Goal: Task Accomplishment & Management: Manage account settings

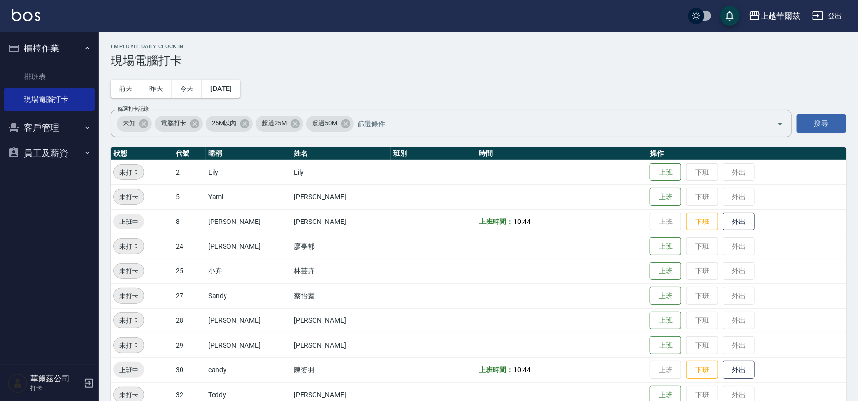
click at [834, 13] on button "登出" at bounding box center [827, 16] width 38 height 18
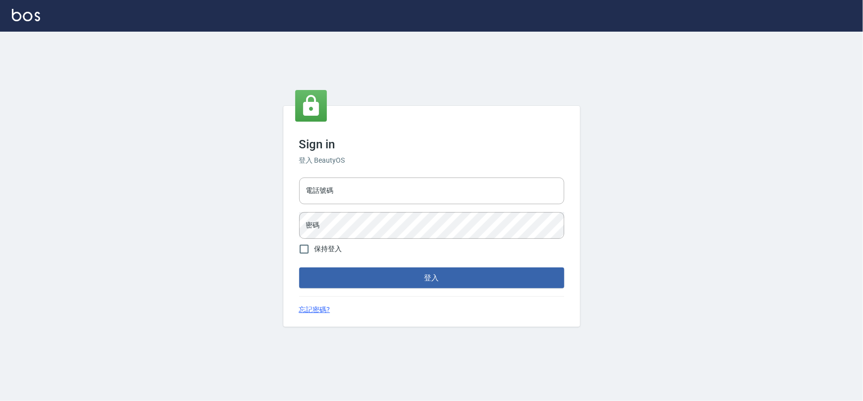
type input "22878535"
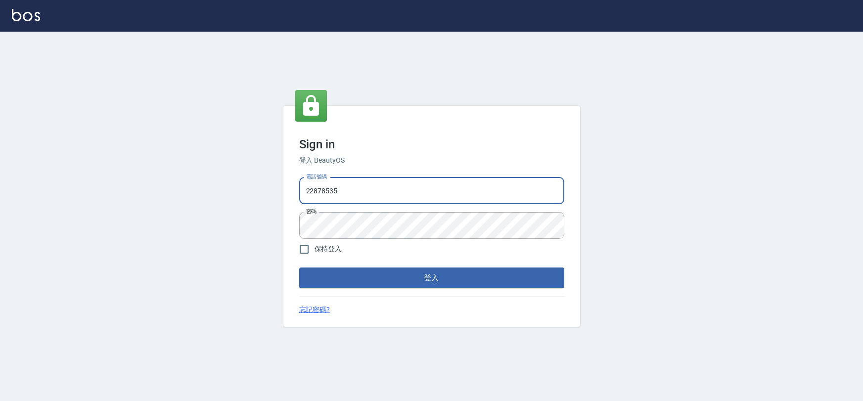
click at [398, 189] on input "22878535" at bounding box center [431, 191] width 265 height 27
type input "0975575780"
click at [428, 275] on button "登入" at bounding box center [431, 278] width 265 height 21
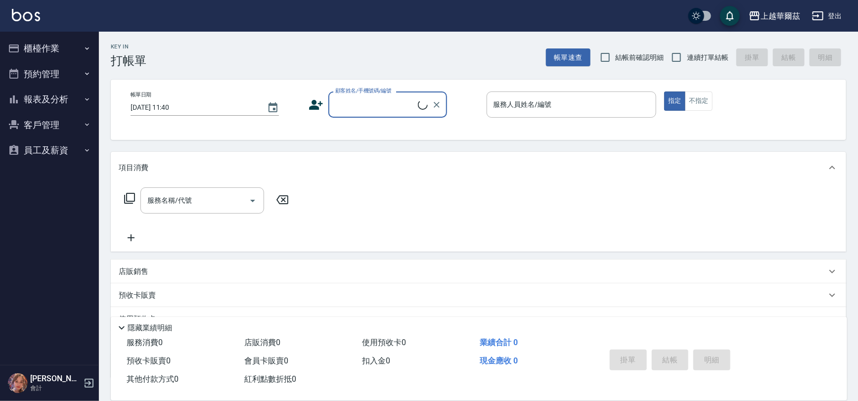
click at [78, 50] on button "櫃檯作業" at bounding box center [49, 49] width 91 height 26
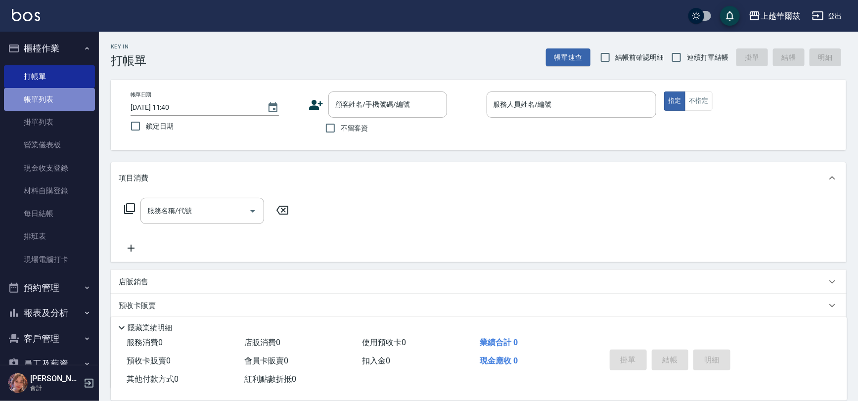
click at [72, 101] on link "帳單列表" at bounding box center [49, 99] width 91 height 23
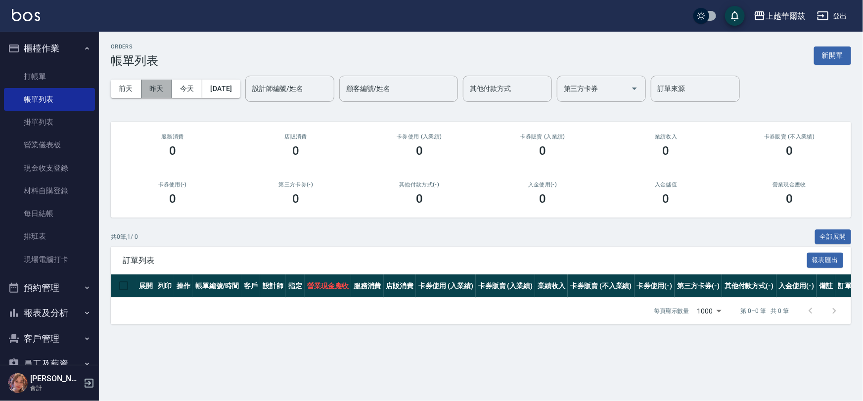
click at [164, 92] on button "昨天" at bounding box center [156, 89] width 31 height 18
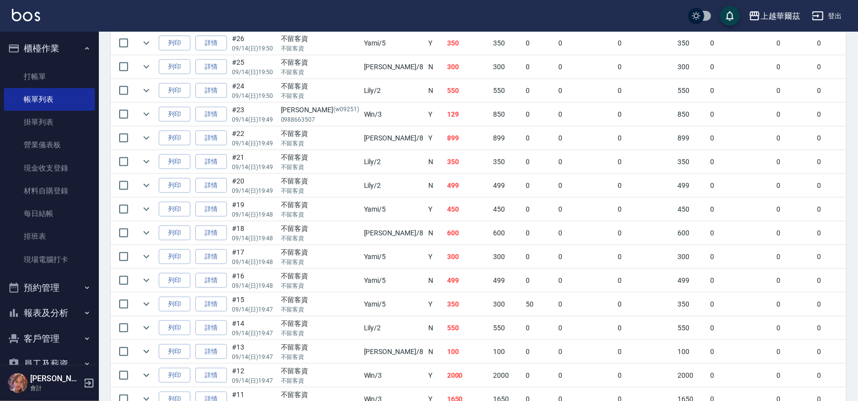
scroll to position [262, 0]
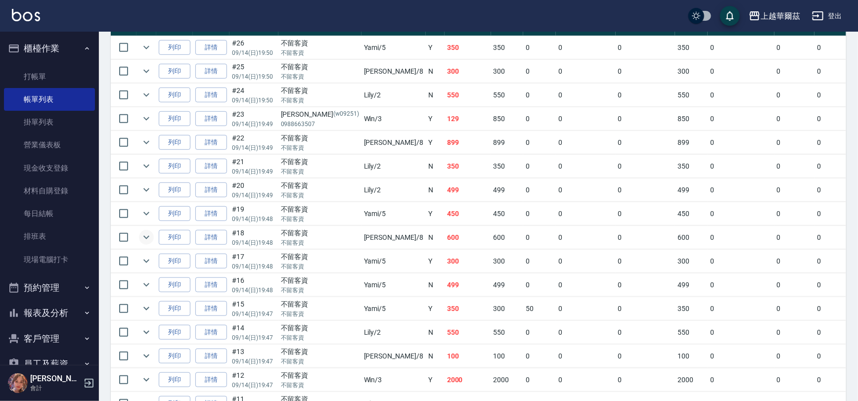
click at [147, 239] on icon "expand row" at bounding box center [146, 237] width 12 height 12
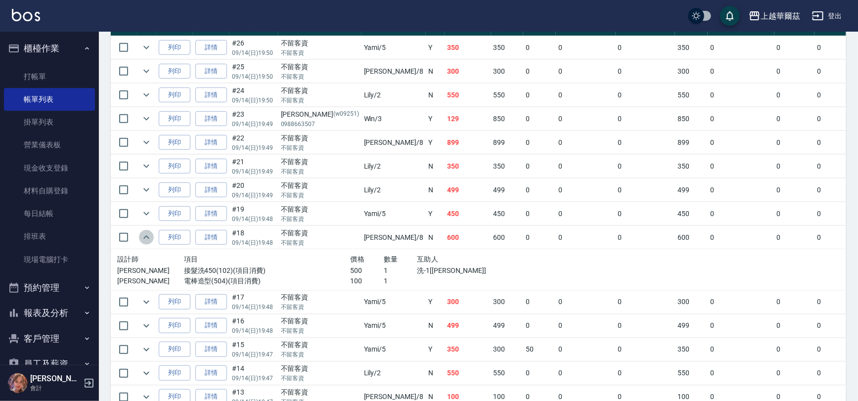
click at [147, 239] on icon "expand row" at bounding box center [146, 237] width 12 height 12
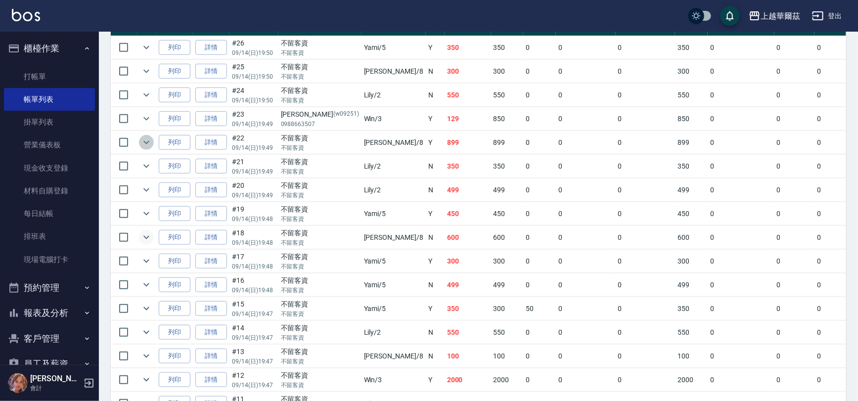
click at [149, 141] on icon "expand row" at bounding box center [146, 142] width 6 height 3
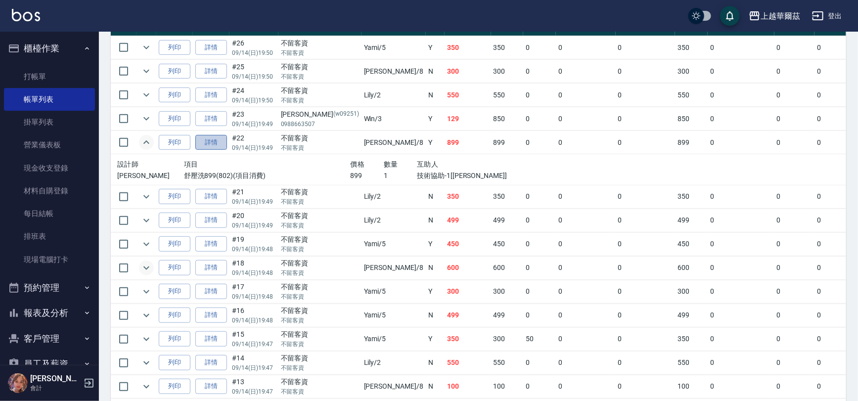
click at [213, 141] on link "詳情" at bounding box center [211, 142] width 32 height 15
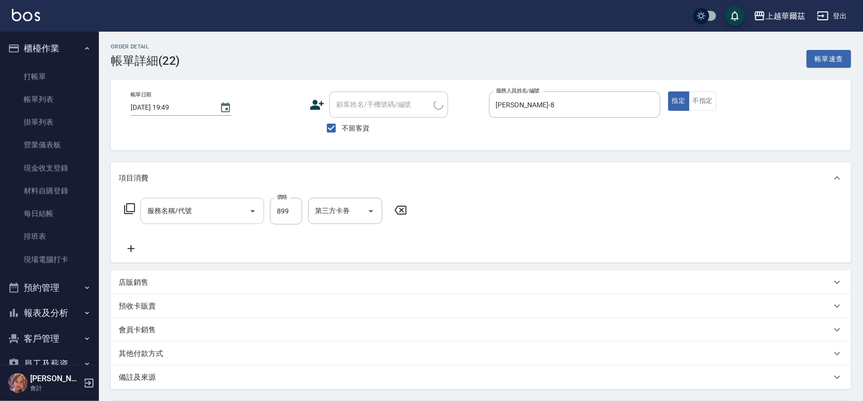
type input "2025/09/14 19:49"
checkbox input "true"
type input "Tina-8"
type input "舒壓洗899(802)"
click at [239, 210] on icon "Clear" at bounding box center [239, 211] width 6 height 6
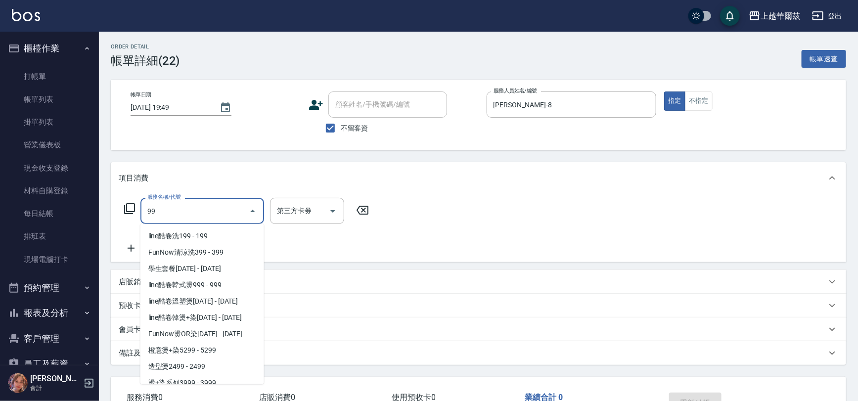
scroll to position [512, 0]
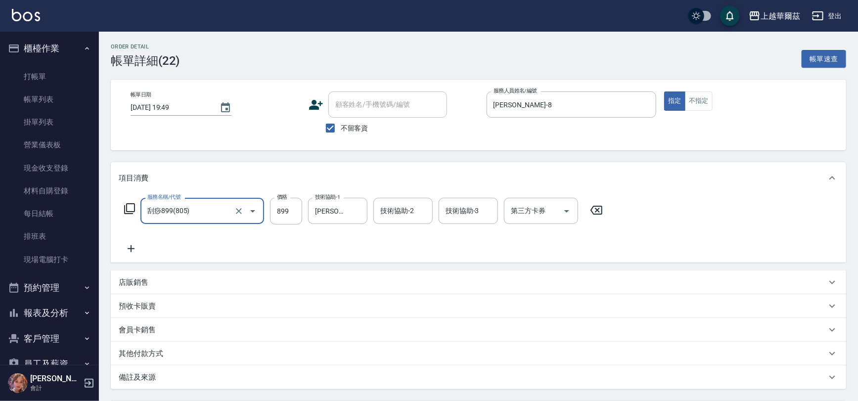
type input "刮痧899(805)"
type input "T"
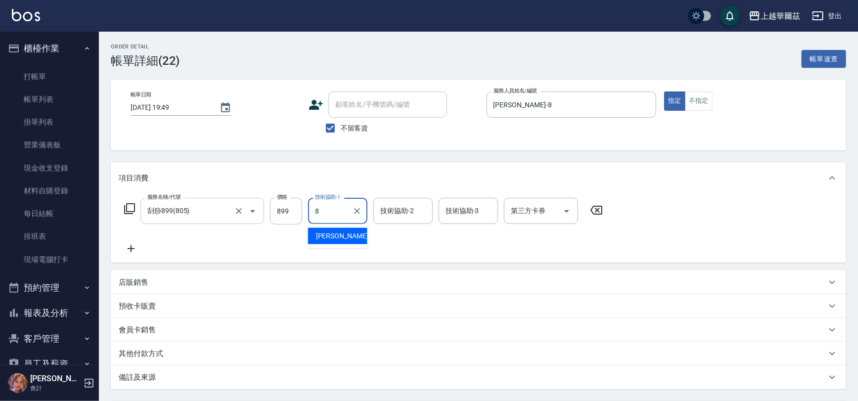
type input "Tina-8"
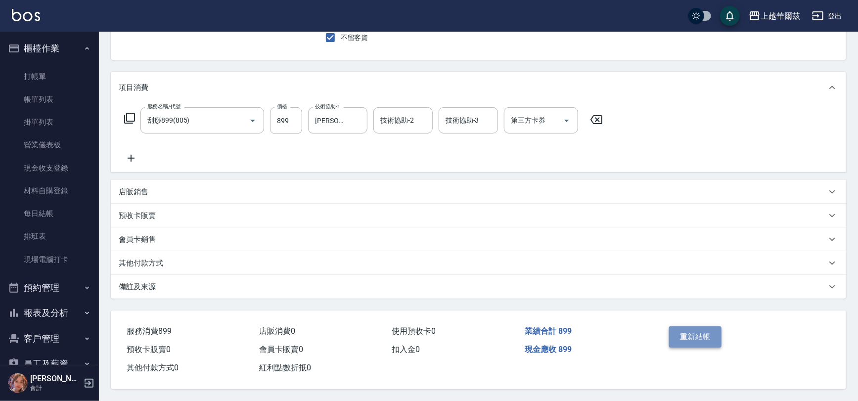
click at [693, 336] on button "重新結帳" at bounding box center [695, 336] width 52 height 21
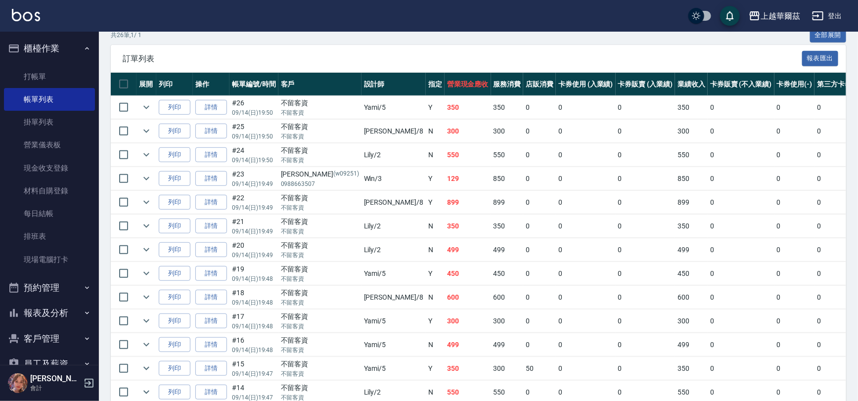
scroll to position [36, 0]
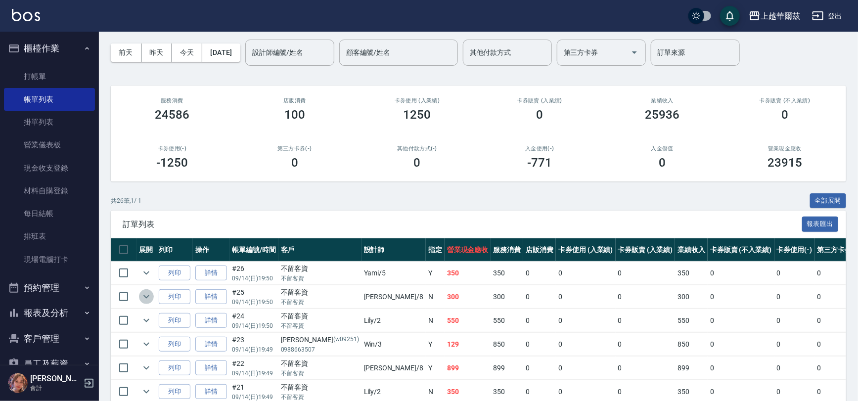
click at [143, 293] on icon "expand row" at bounding box center [146, 297] width 12 height 12
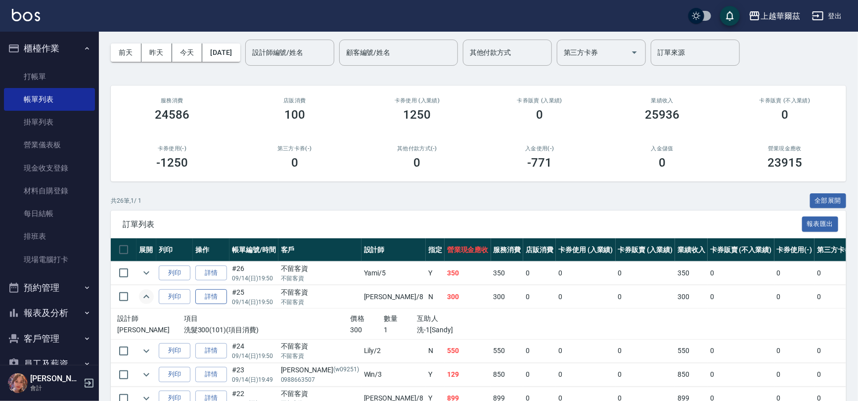
click at [210, 298] on link "詳情" at bounding box center [211, 296] width 32 height 15
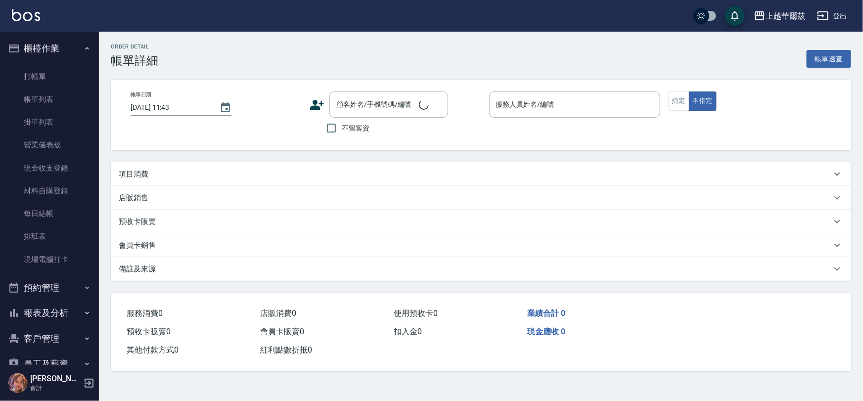
type input "2025/09/14 19:50"
checkbox input "true"
type input "Tina-8"
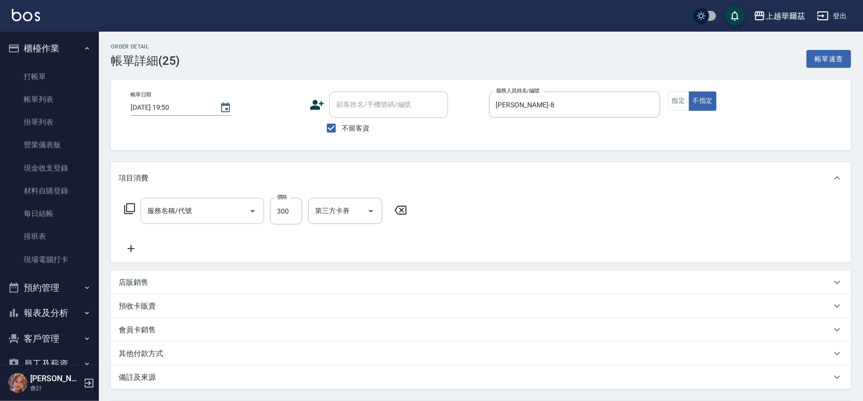
type input "洗髮300(101)"
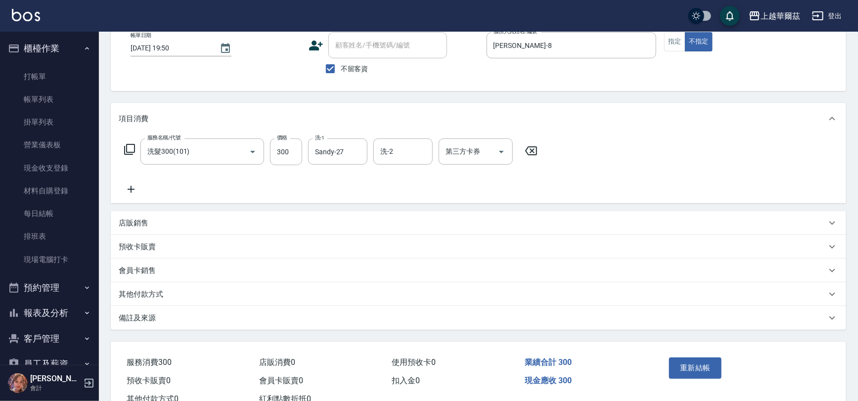
scroll to position [93, 0]
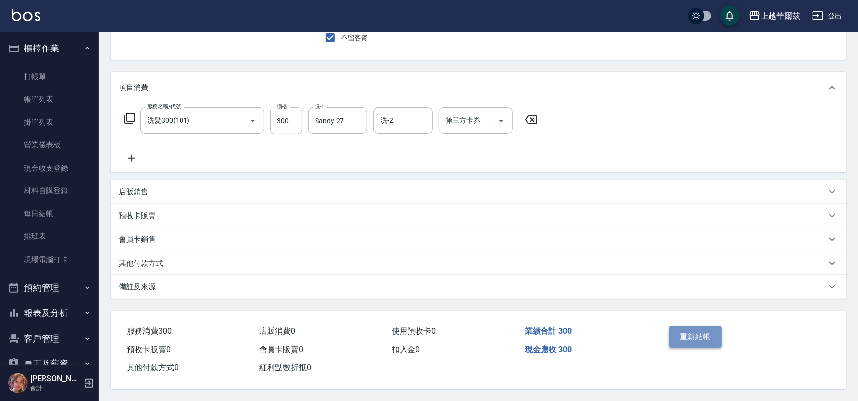
click at [689, 332] on button "重新結帳" at bounding box center [695, 336] width 52 height 21
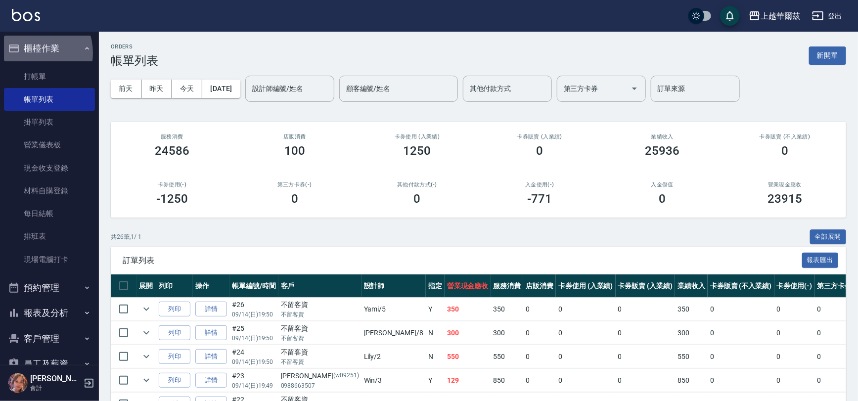
click at [31, 53] on button "櫃檯作業" at bounding box center [49, 49] width 91 height 26
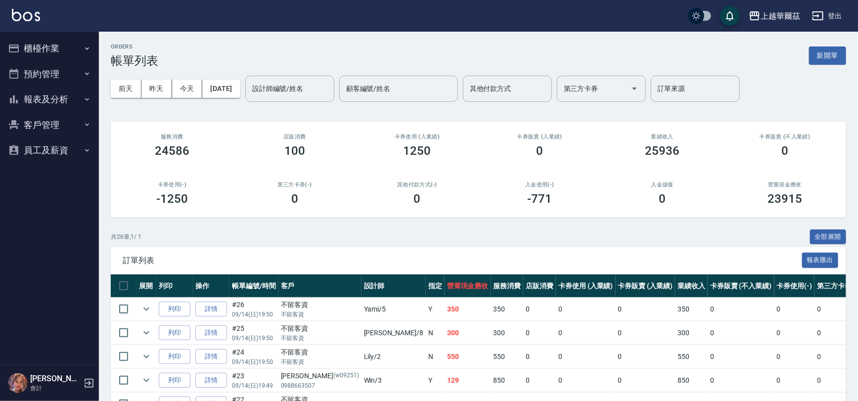
click at [54, 92] on button "報表及分析" at bounding box center [49, 100] width 91 height 26
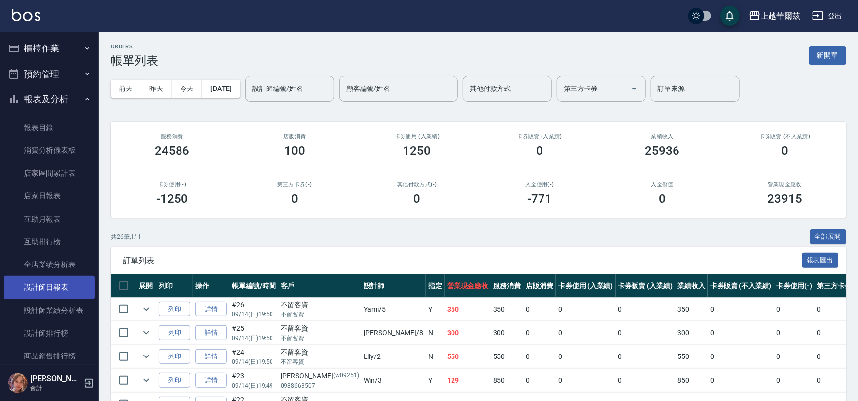
click at [50, 280] on link "設計師日報表" at bounding box center [49, 287] width 91 height 23
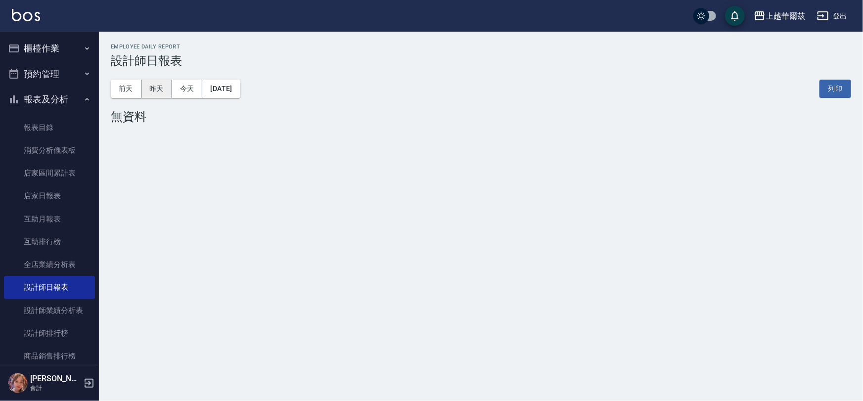
click at [153, 90] on button "昨天" at bounding box center [156, 89] width 31 height 18
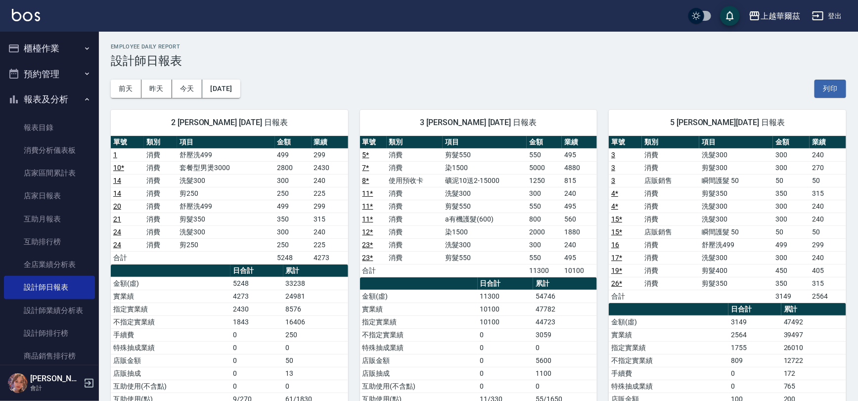
drag, startPoint x: 44, startPoint y: 100, endPoint x: 43, endPoint y: 94, distance: 6.0
click at [44, 100] on button "報表及分析" at bounding box center [49, 100] width 91 height 26
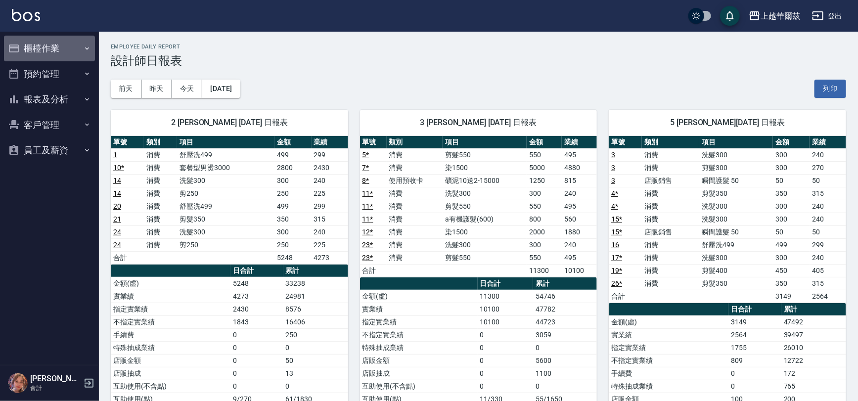
click at [54, 48] on button "櫃檯作業" at bounding box center [49, 49] width 91 height 26
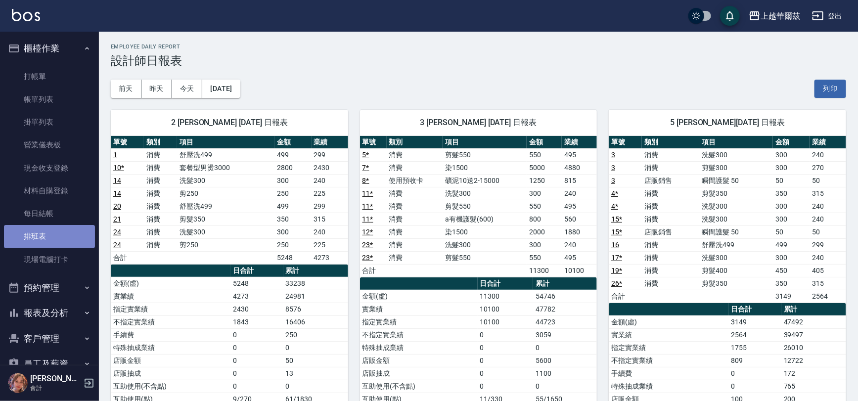
click at [53, 238] on link "排班表" at bounding box center [49, 236] width 91 height 23
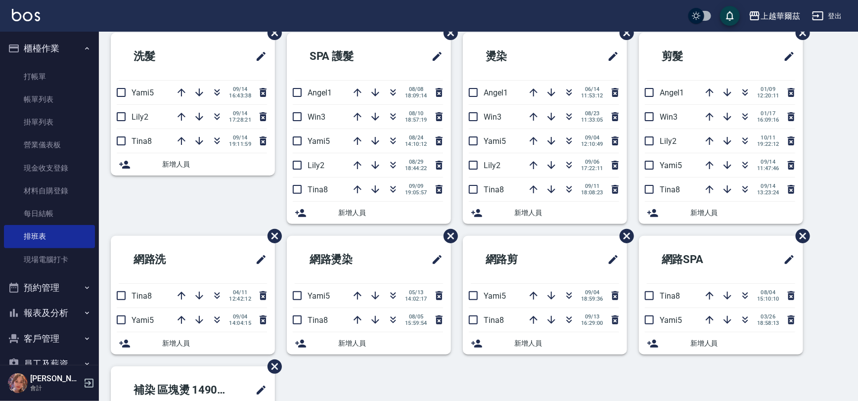
scroll to position [32, 0]
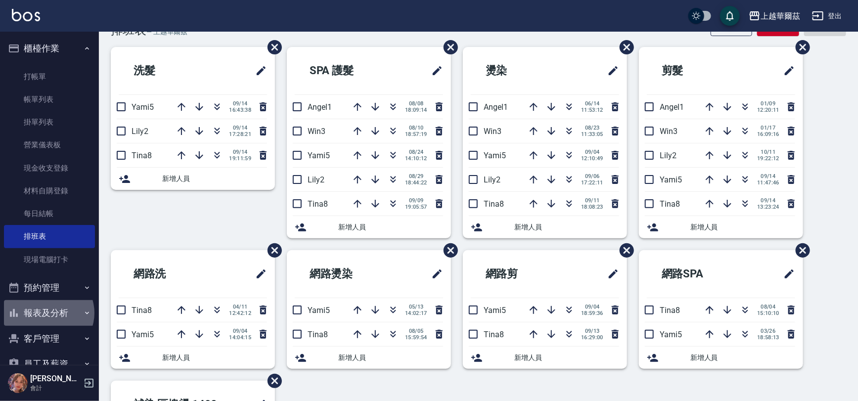
click at [48, 313] on button "報表及分析" at bounding box center [49, 313] width 91 height 26
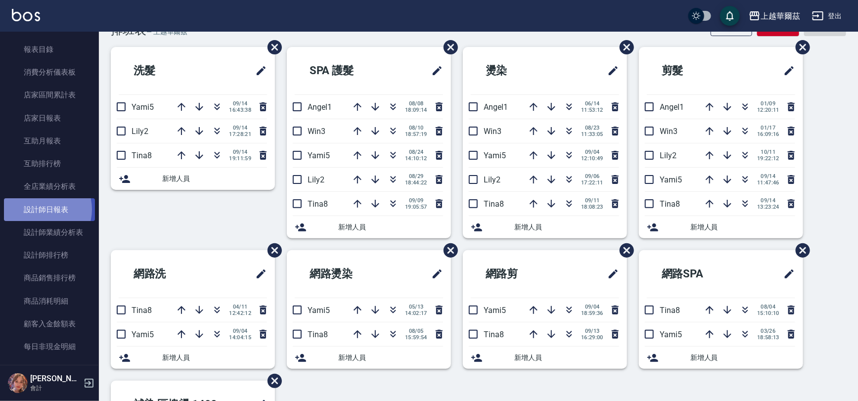
click at [41, 209] on link "設計師日報表" at bounding box center [49, 209] width 91 height 23
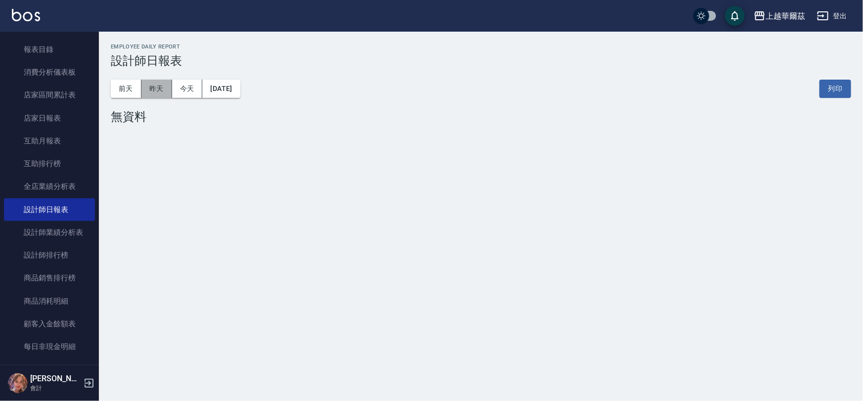
click at [149, 92] on button "昨天" at bounding box center [156, 89] width 31 height 18
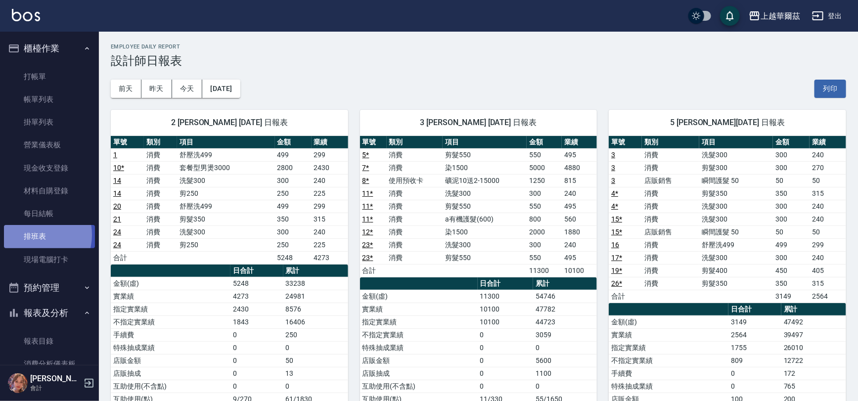
click at [30, 235] on link "排班表" at bounding box center [49, 236] width 91 height 23
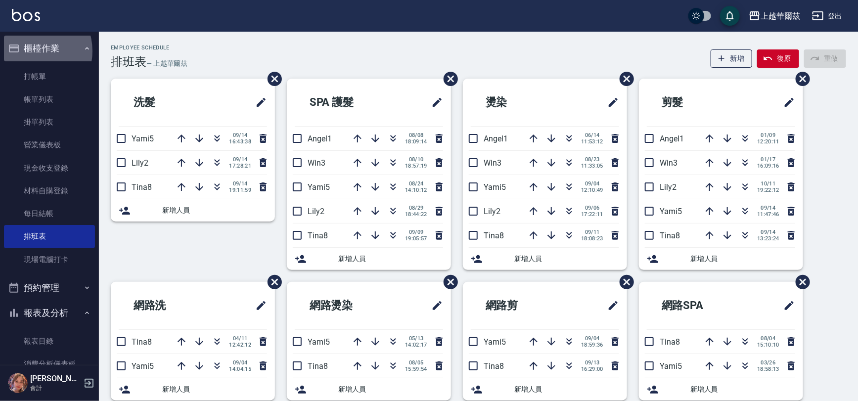
click at [29, 50] on button "櫃檯作業" at bounding box center [49, 49] width 91 height 26
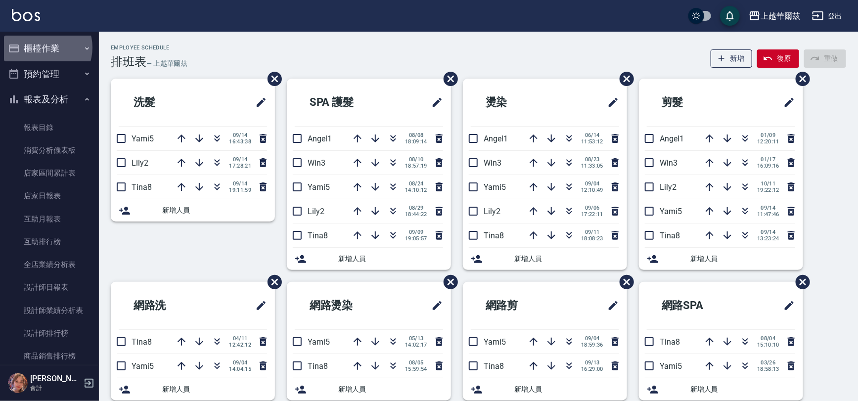
click at [42, 47] on button "櫃檯作業" at bounding box center [49, 49] width 91 height 26
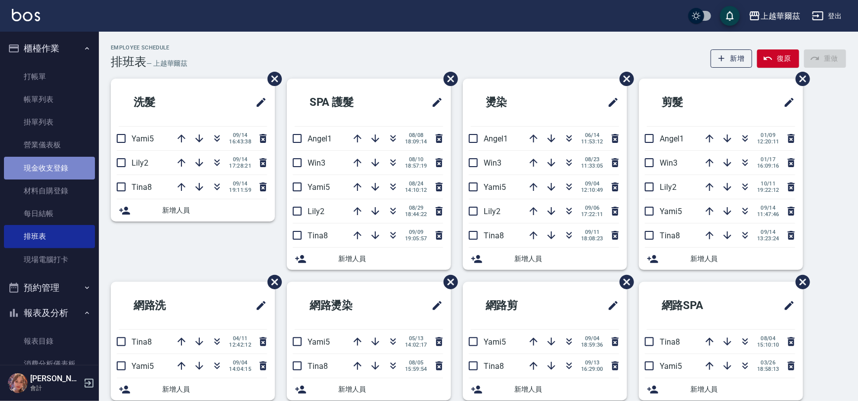
click at [55, 166] on link "現金收支登錄" at bounding box center [49, 168] width 91 height 23
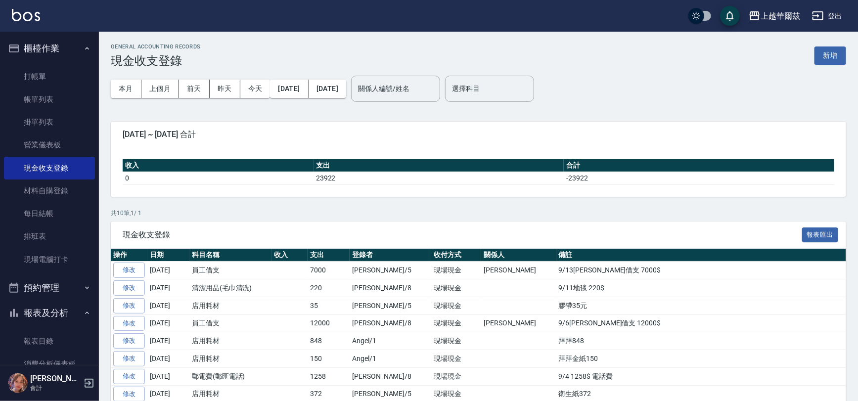
click at [39, 46] on button "櫃檯作業" at bounding box center [49, 49] width 91 height 26
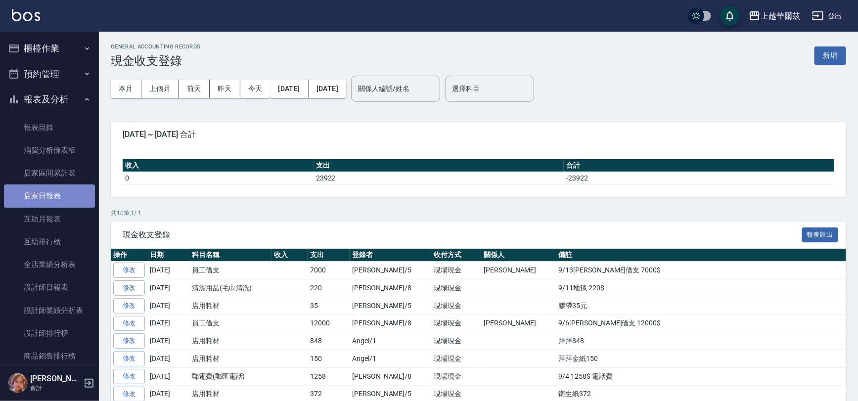
click at [54, 196] on link "店家日報表" at bounding box center [49, 196] width 91 height 23
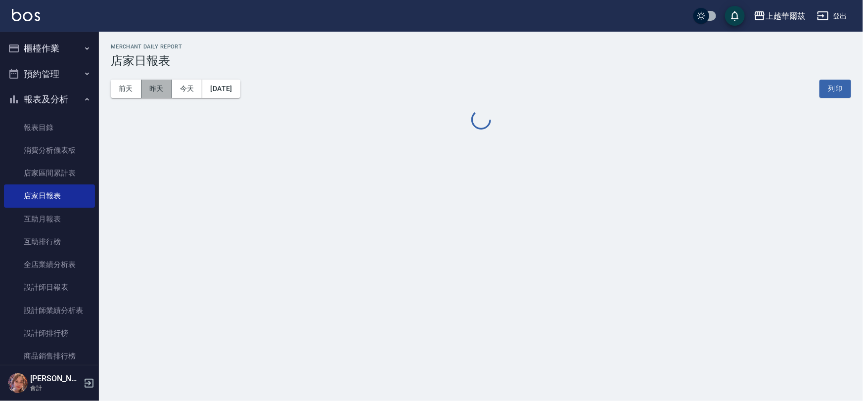
click at [160, 89] on button "昨天" at bounding box center [156, 89] width 31 height 18
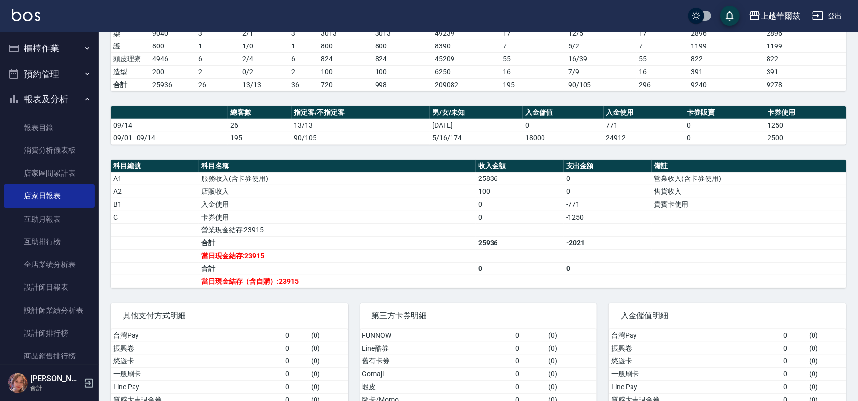
scroll to position [201, 0]
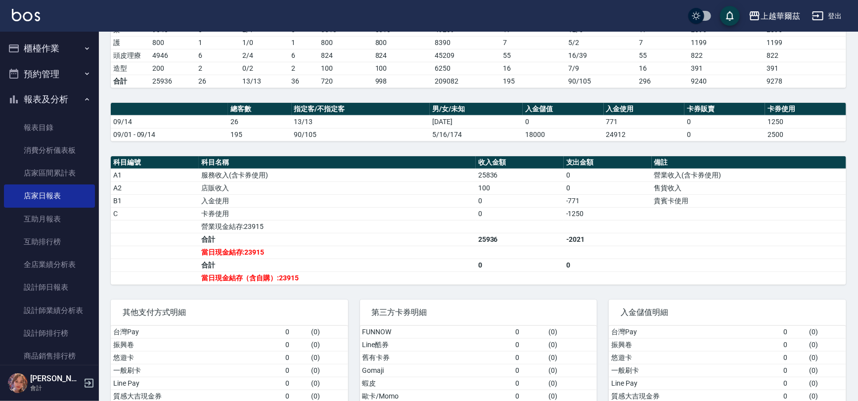
click at [45, 49] on button "櫃檯作業" at bounding box center [49, 49] width 91 height 26
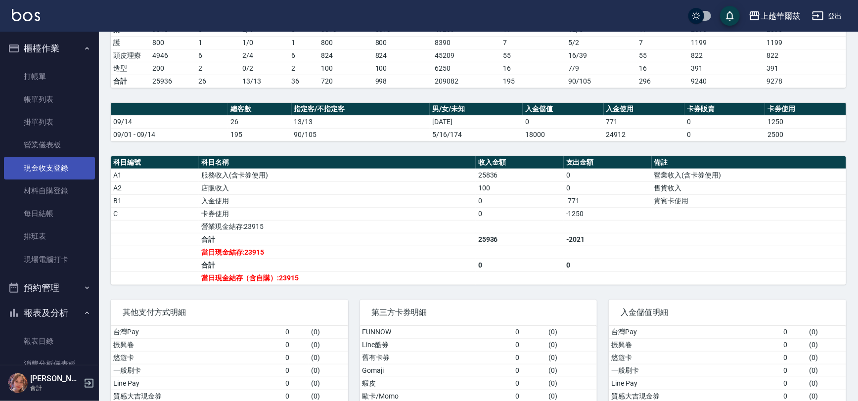
click at [51, 169] on link "現金收支登錄" at bounding box center [49, 168] width 91 height 23
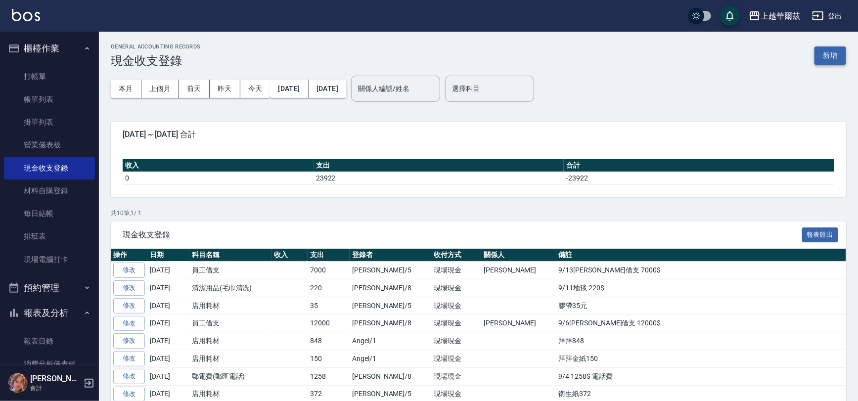
click at [835, 55] on button "新增" at bounding box center [831, 55] width 32 height 18
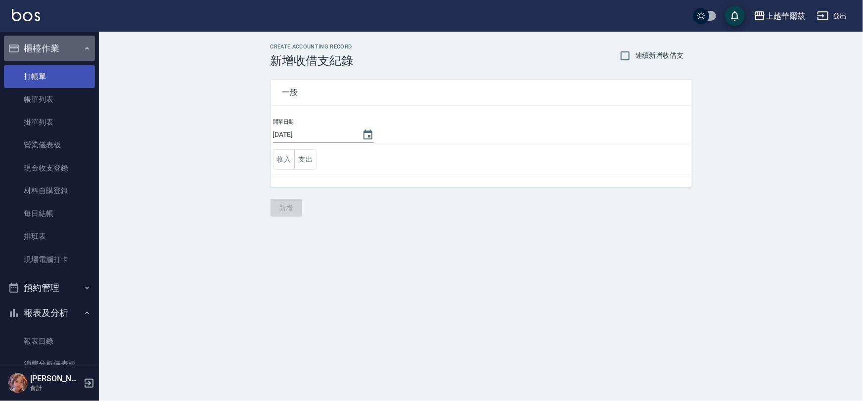
drag, startPoint x: 68, startPoint y: 49, endPoint x: 56, endPoint y: 80, distance: 33.2
click at [68, 49] on button "櫃檯作業" at bounding box center [49, 49] width 91 height 26
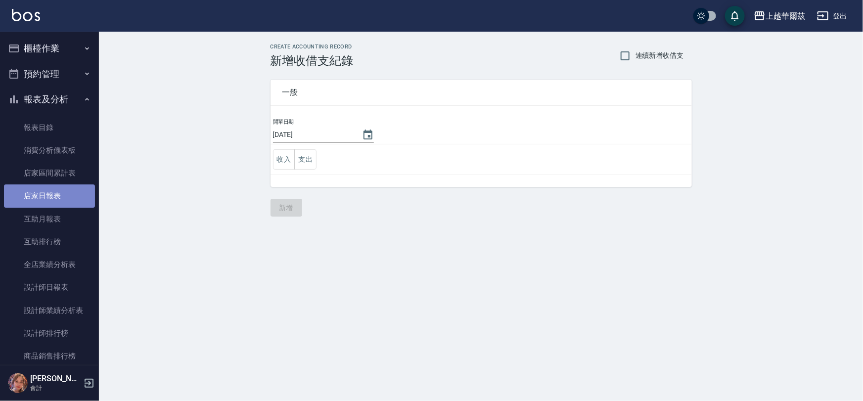
click at [55, 198] on link "店家日報表" at bounding box center [49, 196] width 91 height 23
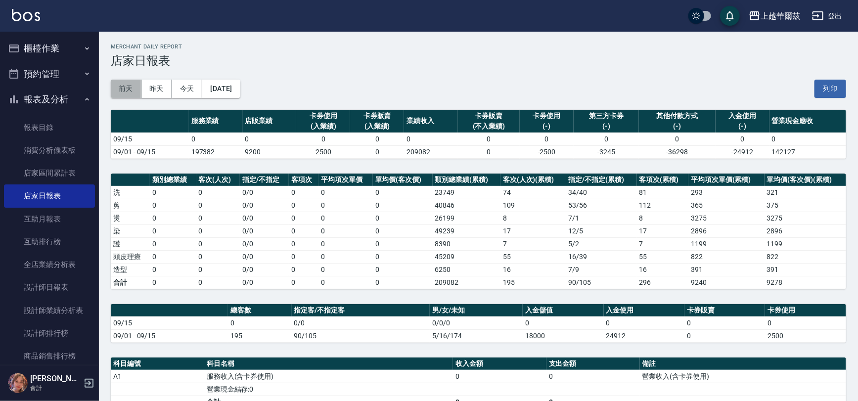
click at [129, 89] on button "前天" at bounding box center [126, 89] width 31 height 18
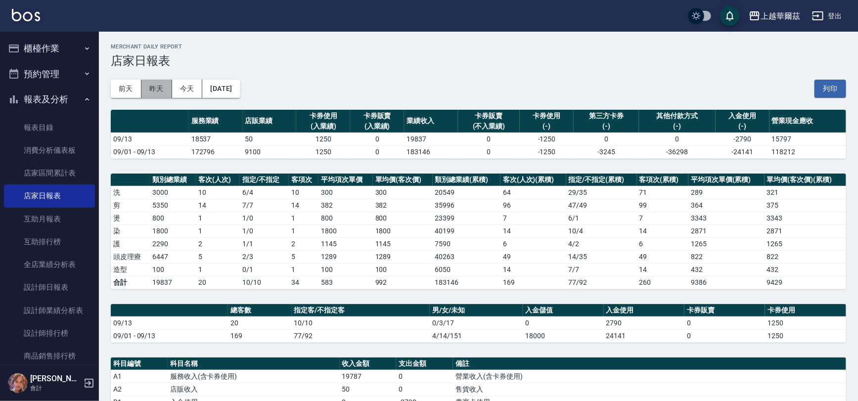
click at [157, 87] on button "昨天" at bounding box center [156, 89] width 31 height 18
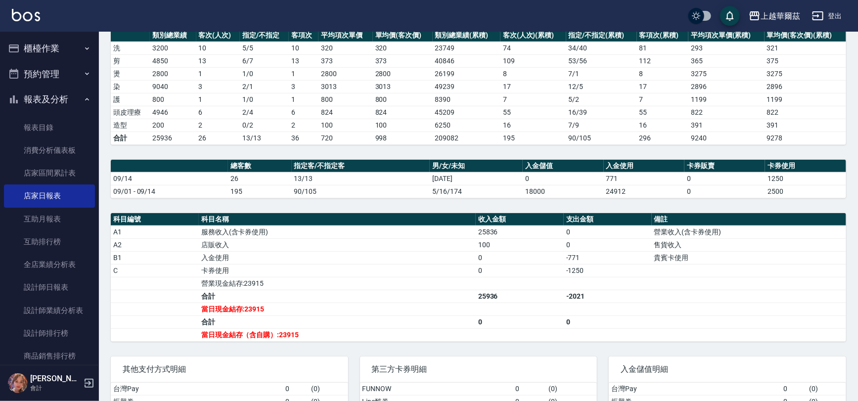
scroll to position [146, 0]
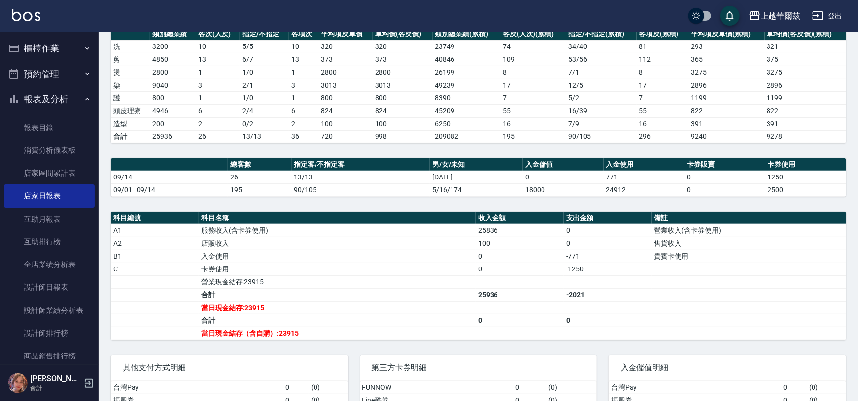
drag, startPoint x: 42, startPoint y: 102, endPoint x: 54, endPoint y: 65, distance: 38.5
click at [44, 99] on button "報表及分析" at bounding box center [49, 100] width 91 height 26
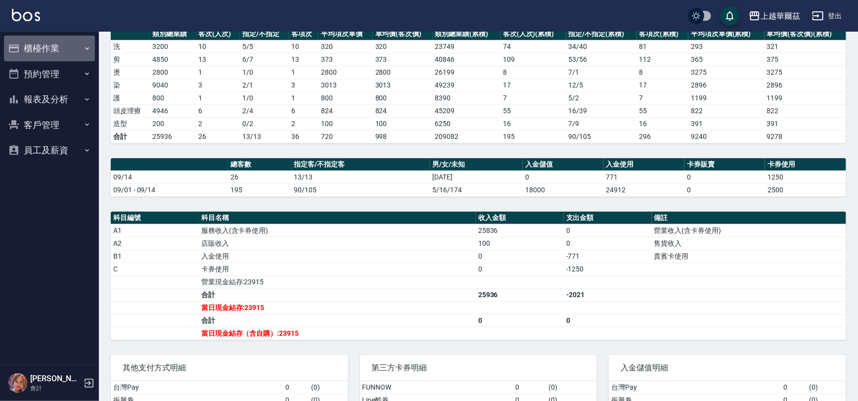
click at [53, 46] on button "櫃檯作業" at bounding box center [49, 49] width 91 height 26
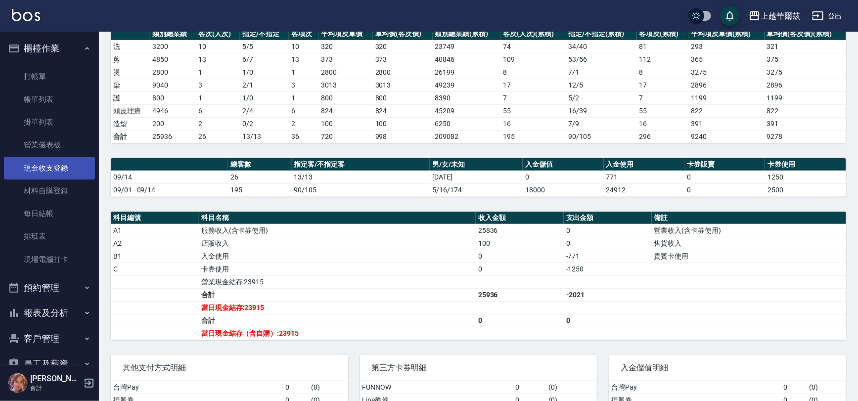
click at [54, 170] on link "現金收支登錄" at bounding box center [49, 168] width 91 height 23
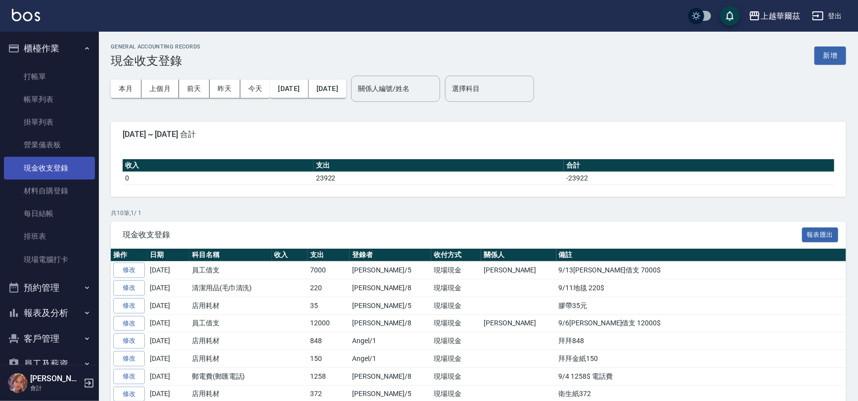
click at [62, 164] on link "現金收支登錄" at bounding box center [49, 168] width 91 height 23
click at [829, 52] on button "新增" at bounding box center [831, 55] width 32 height 18
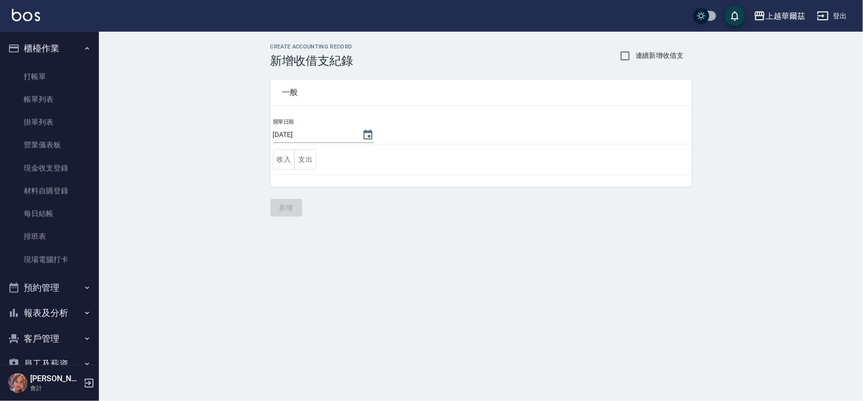
click at [308, 137] on input "2025/09/15" at bounding box center [312, 135] width 79 height 16
click at [366, 136] on icon "Choose date, selected date is 2025-09-15" at bounding box center [368, 135] width 12 height 12
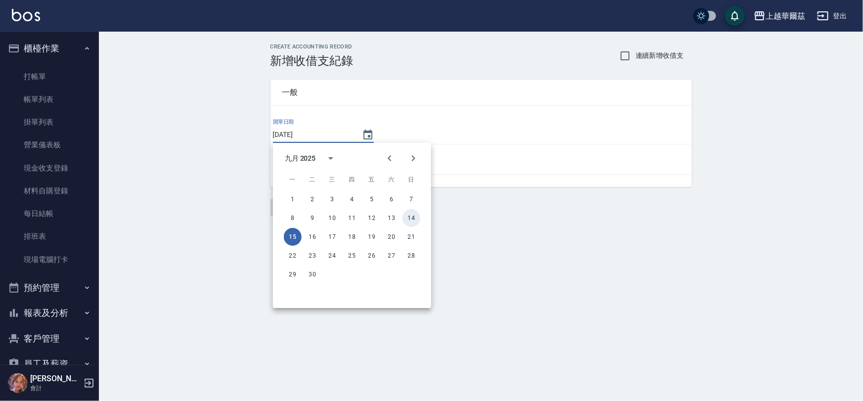
click at [411, 218] on button "14" at bounding box center [412, 218] width 18 height 18
type input "[DATE]"
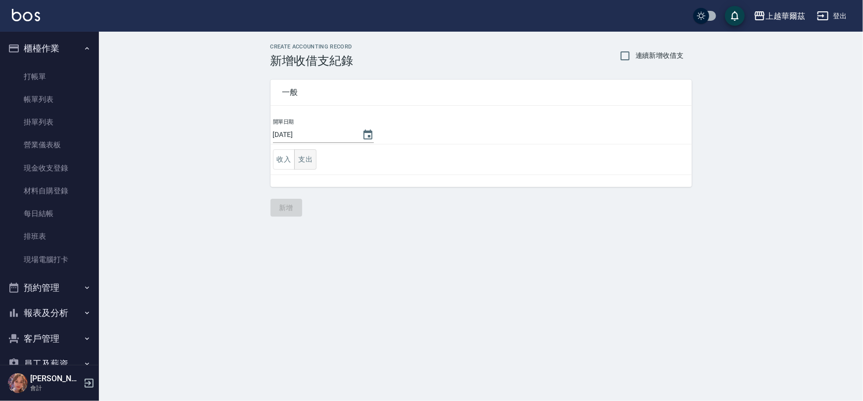
click at [306, 160] on button "支出" at bounding box center [305, 159] width 22 height 20
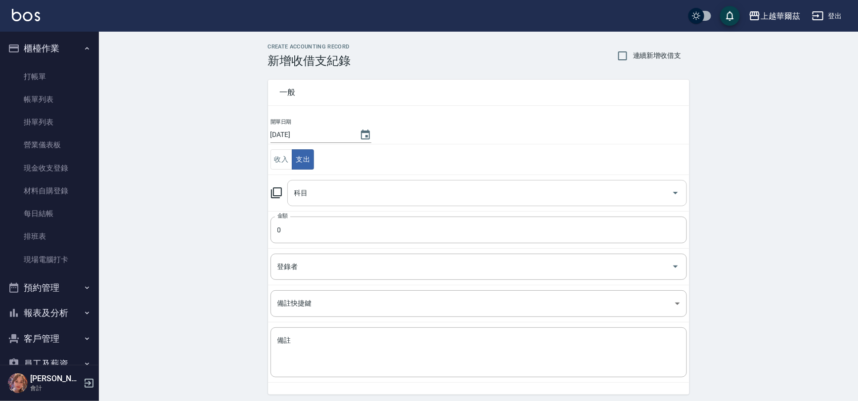
click at [343, 187] on input "科目" at bounding box center [480, 193] width 376 height 17
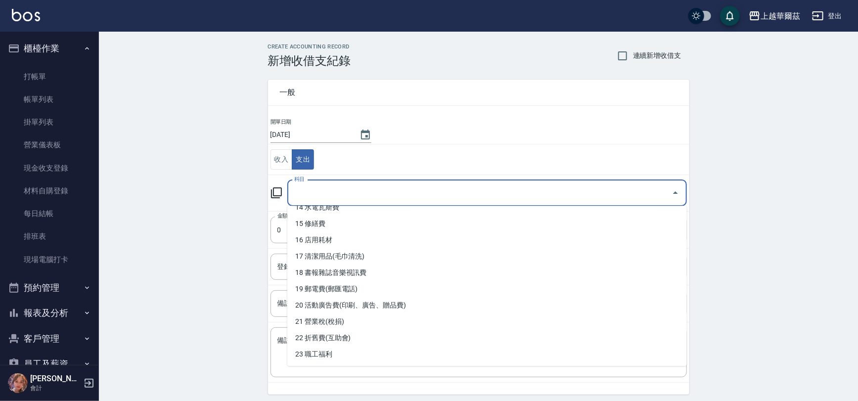
scroll to position [245, 0]
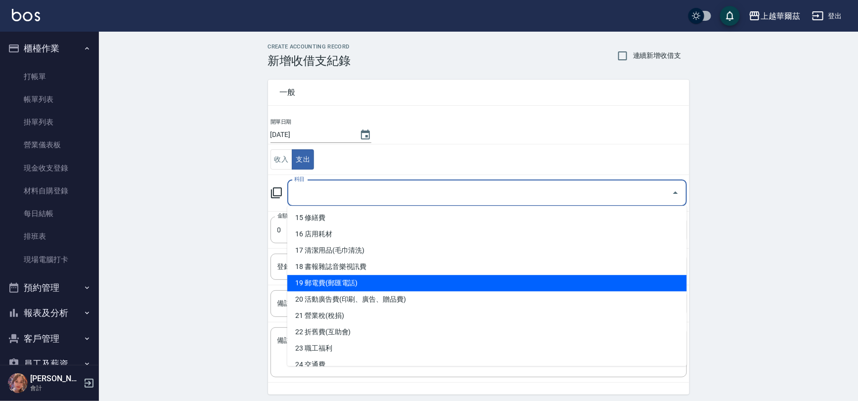
click at [385, 281] on li "19 郵電費(郵匯電話)" at bounding box center [487, 283] width 400 height 16
type input "19 郵電費(郵匯電話)"
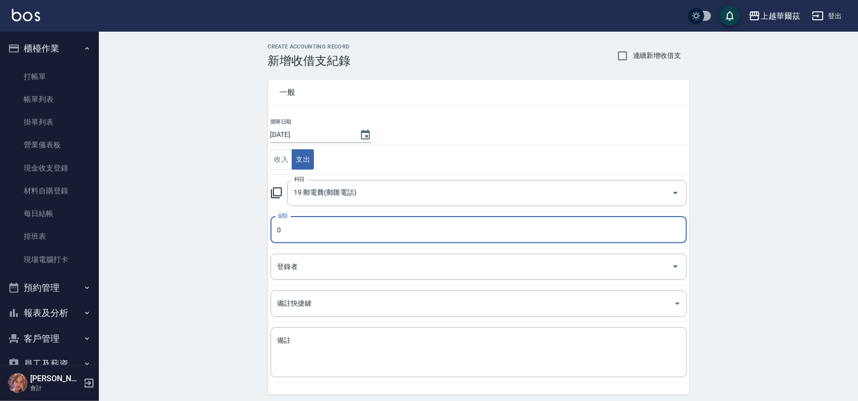
click at [305, 231] on input "0" at bounding box center [479, 230] width 416 height 27
type input "408"
click at [523, 269] on input "登錄者" at bounding box center [471, 266] width 393 height 17
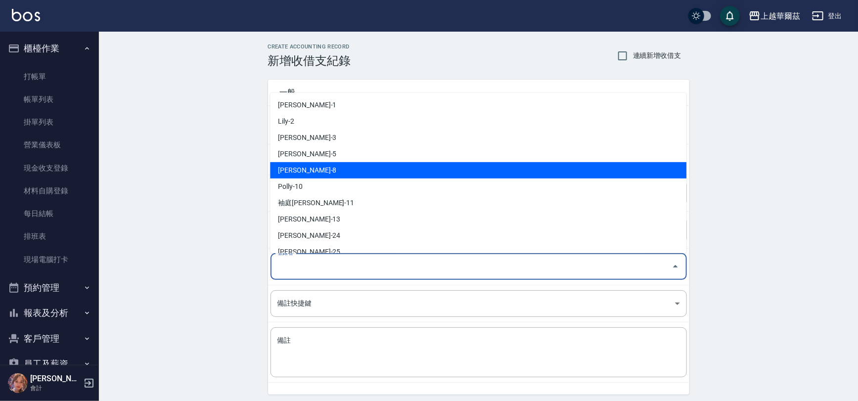
click at [352, 165] on li "Tina-8" at bounding box center [478, 170] width 416 height 16
type input "Tina-8"
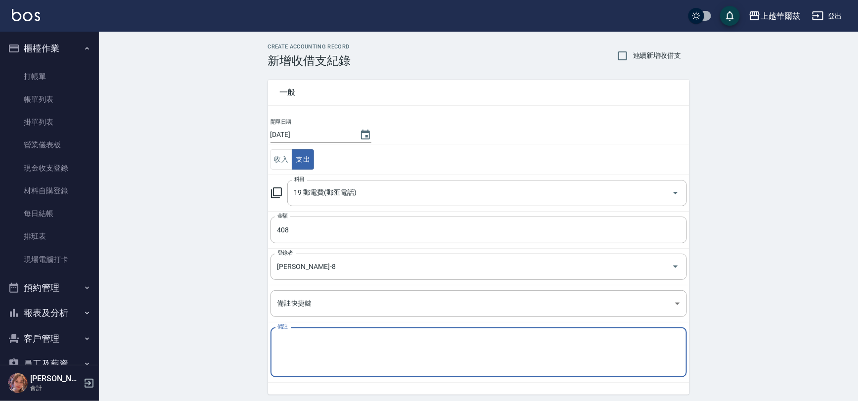
click at [308, 337] on textarea "備註" at bounding box center [478, 353] width 403 height 34
click at [315, 341] on textarea "9/15" at bounding box center [478, 353] width 403 height 34
click at [288, 337] on textarea "9/15 電話費408$" at bounding box center [478, 353] width 403 height 34
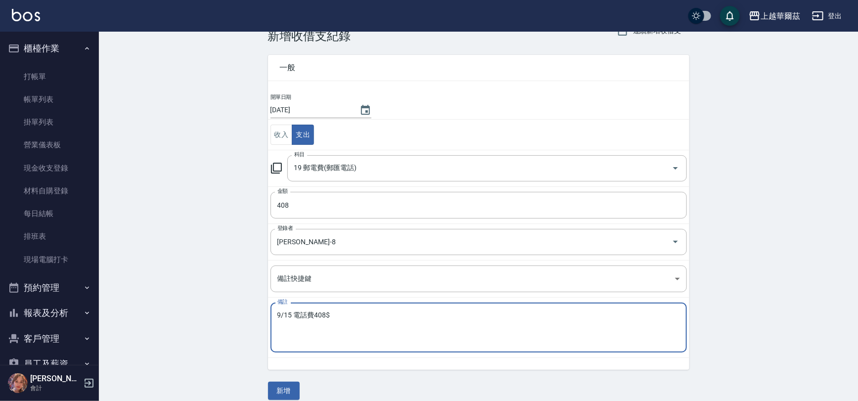
scroll to position [35, 0]
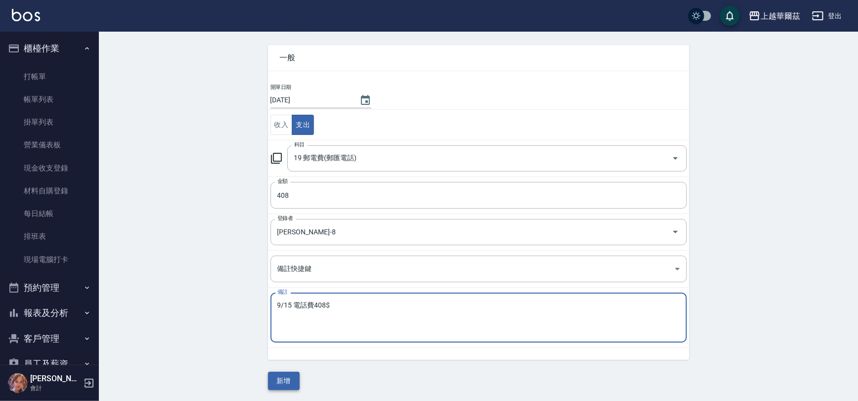
type textarea "9/15 電話費408$"
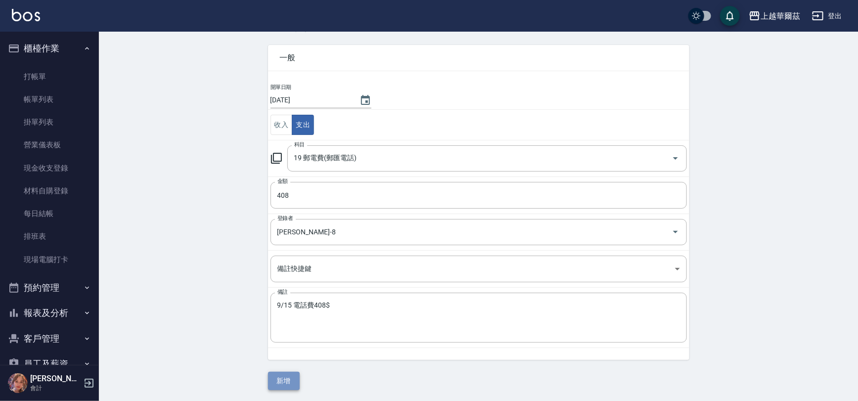
click at [286, 375] on button "新增" at bounding box center [284, 381] width 32 height 18
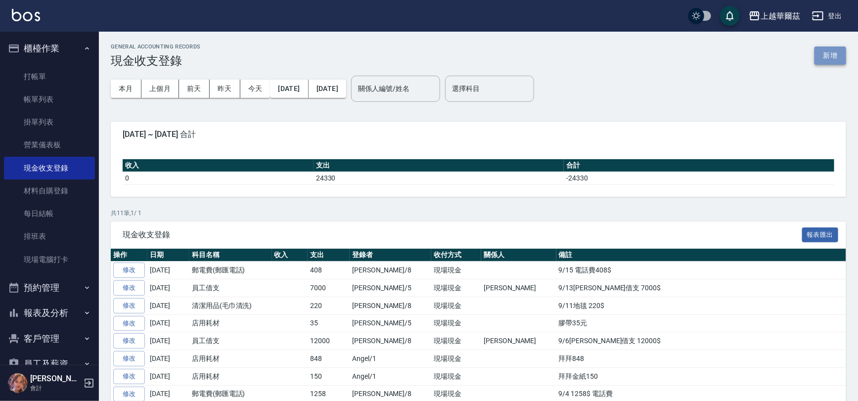
click at [831, 55] on button "新增" at bounding box center [831, 55] width 32 height 18
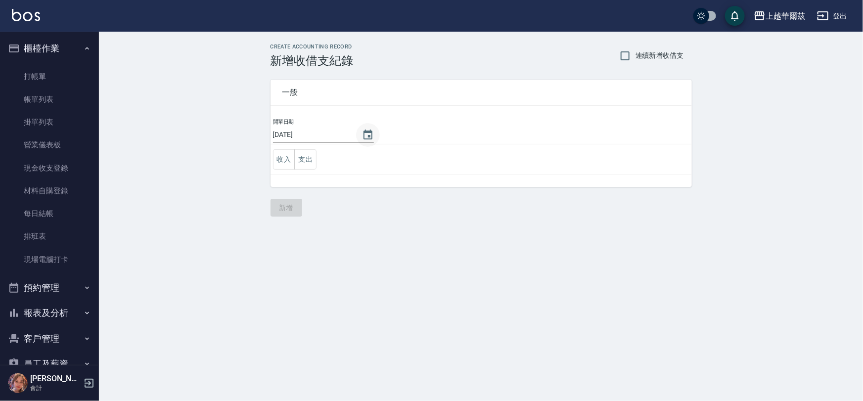
click at [367, 135] on icon "Choose date, selected date is 2025-09-15" at bounding box center [368, 135] width 12 height 12
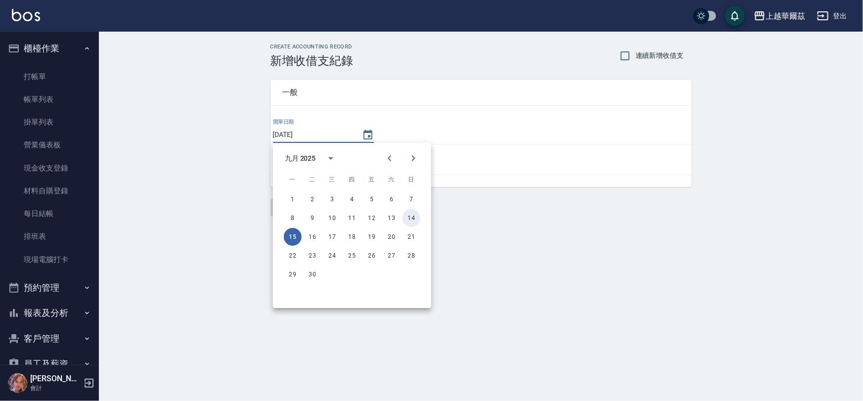
drag, startPoint x: 411, startPoint y: 216, endPoint x: 287, endPoint y: 166, distance: 132.9
click at [411, 216] on button "14" at bounding box center [412, 218] width 18 height 18
type input "[DATE]"
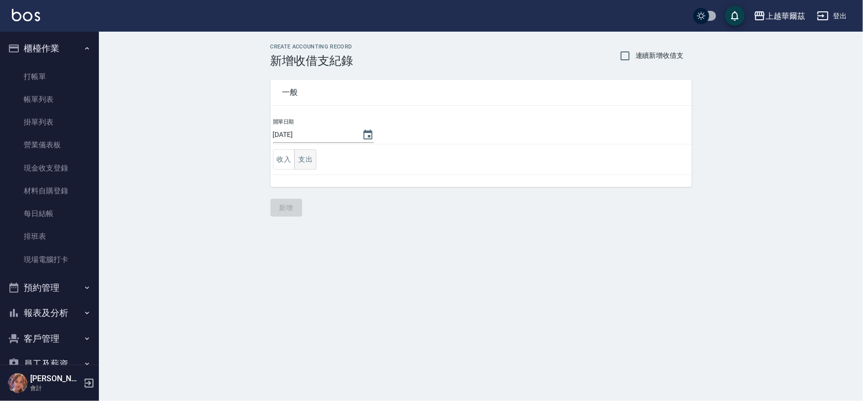
click at [306, 159] on button "支出" at bounding box center [305, 159] width 22 height 20
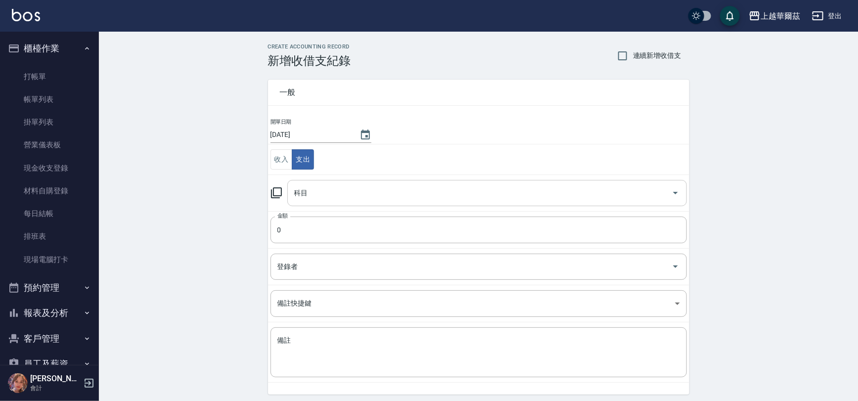
click at [347, 188] on input "科目" at bounding box center [480, 193] width 376 height 17
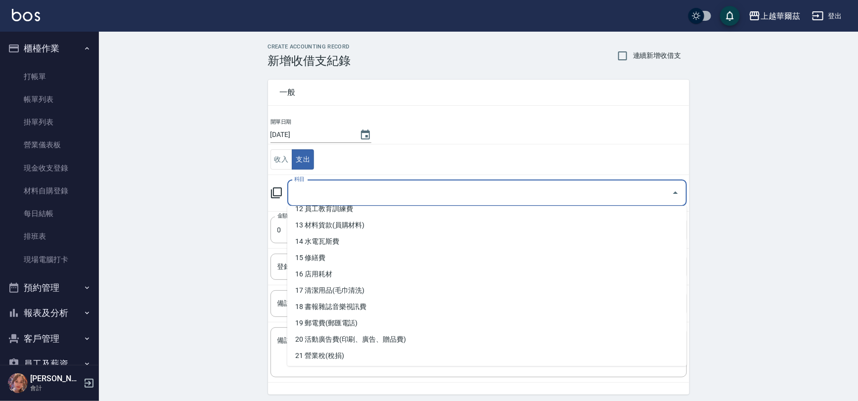
scroll to position [209, 0]
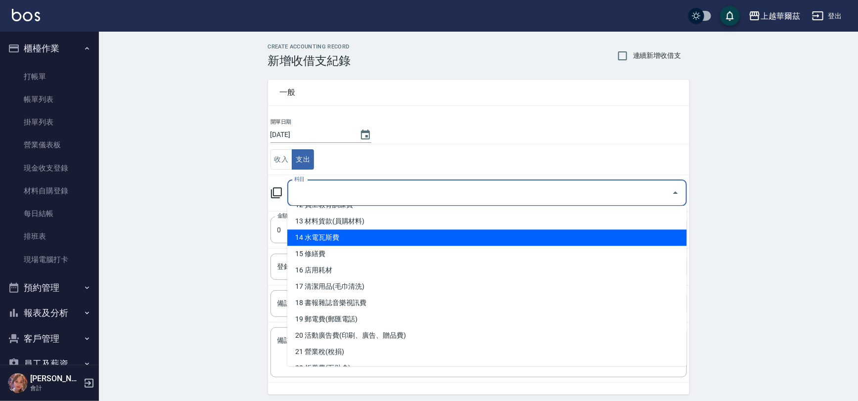
click at [459, 239] on li "14 水電瓦斯費" at bounding box center [487, 238] width 400 height 16
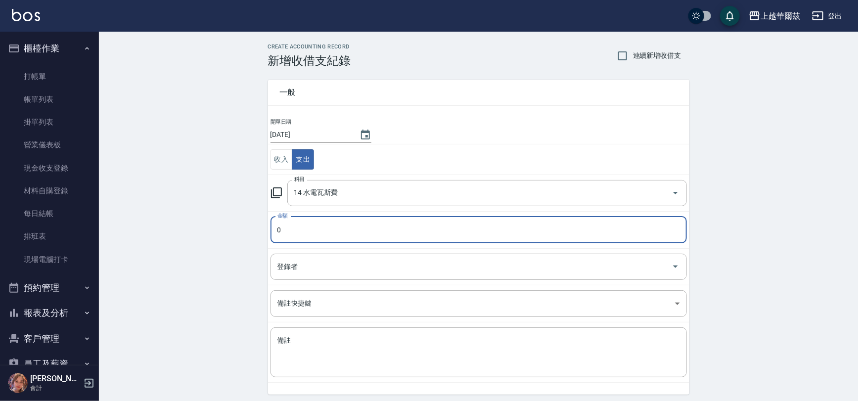
type input "14 水電瓦斯費"
click at [361, 230] on input "0" at bounding box center [479, 230] width 416 height 27
type input "1111"
click at [346, 263] on input "登錄者" at bounding box center [471, 266] width 393 height 17
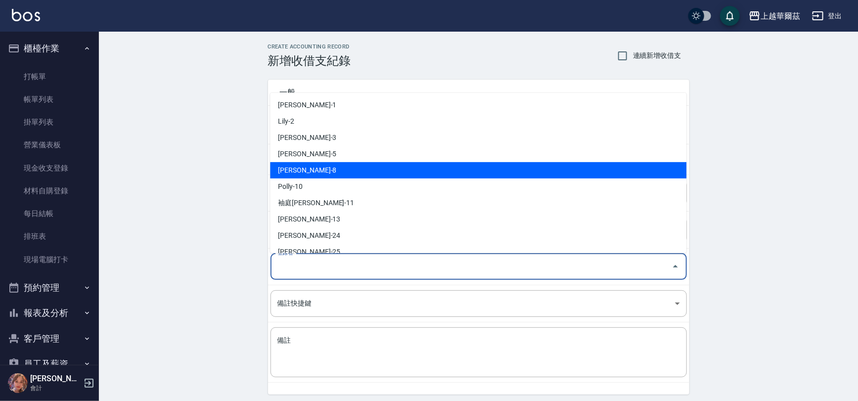
click at [352, 168] on li "Tina-8" at bounding box center [478, 170] width 416 height 16
type input "Tina-8"
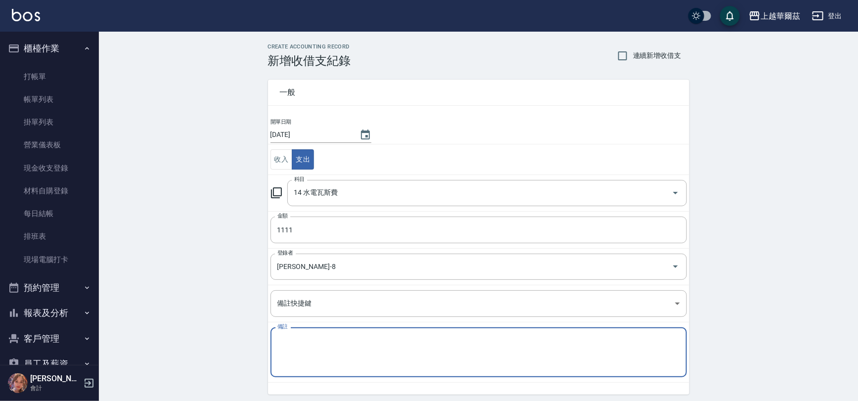
click at [312, 336] on textarea "備註" at bounding box center [478, 353] width 403 height 34
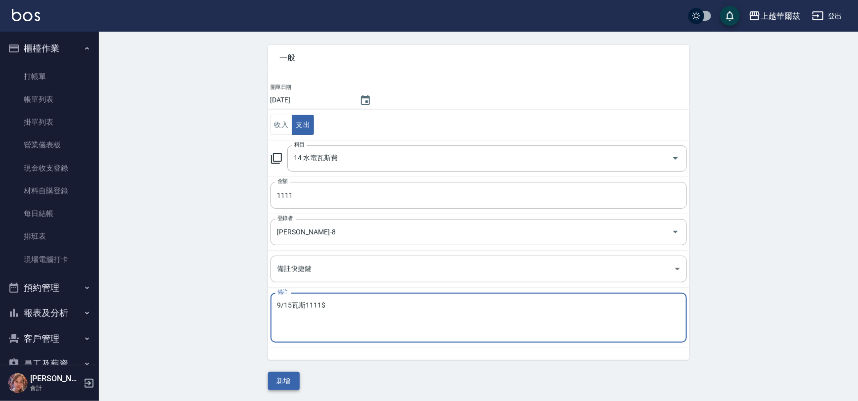
type textarea "9/15瓦斯1111$"
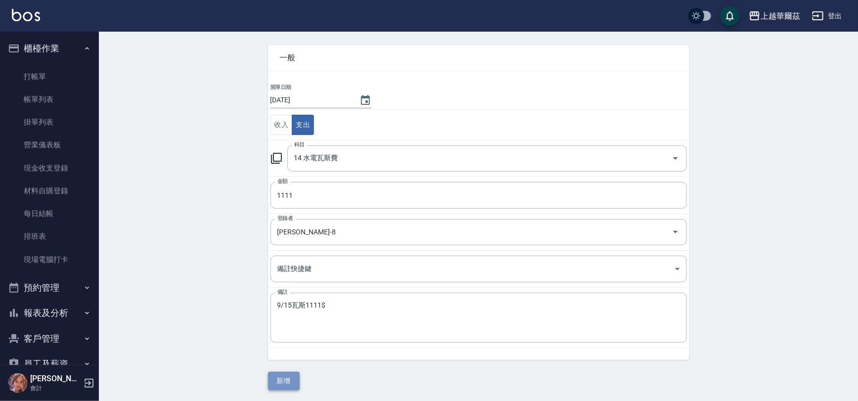
click at [277, 382] on button "新增" at bounding box center [284, 381] width 32 height 18
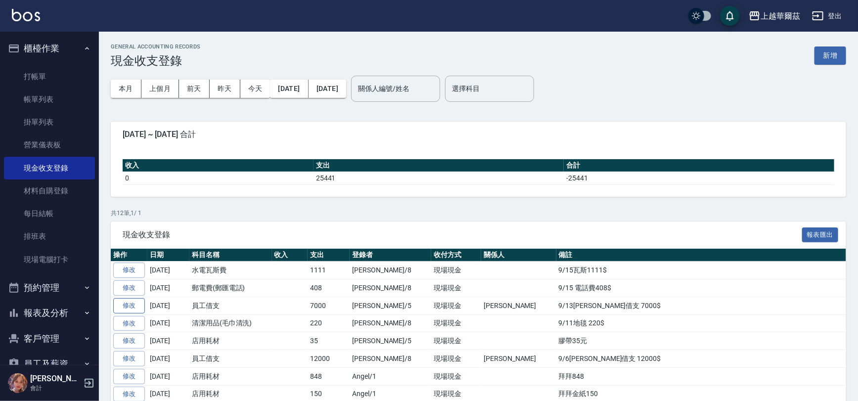
click at [128, 305] on link "修改" at bounding box center [129, 305] width 32 height 15
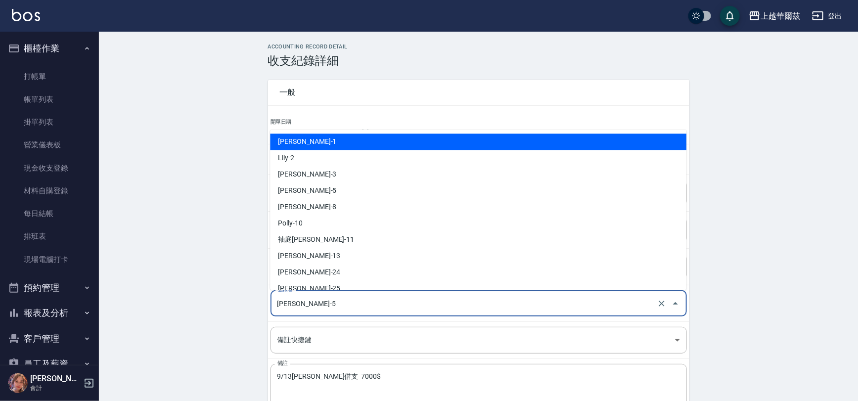
click at [361, 307] on input "Yami廖冠雅-5" at bounding box center [465, 303] width 380 height 17
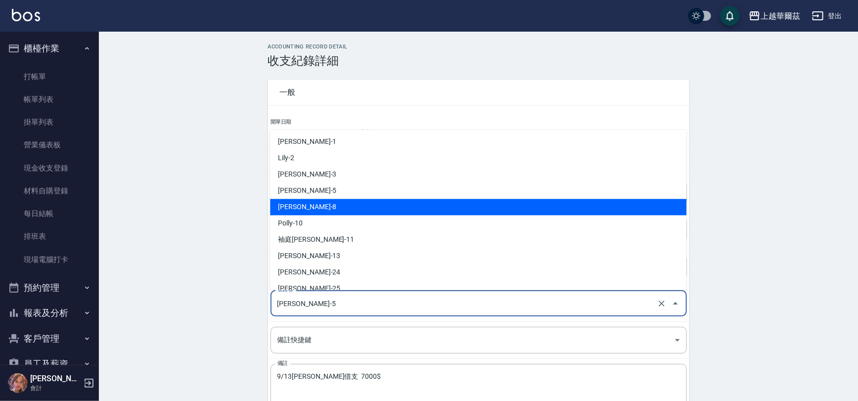
click at [321, 208] on li "Tina-8" at bounding box center [478, 207] width 416 height 16
type input "Tina-8"
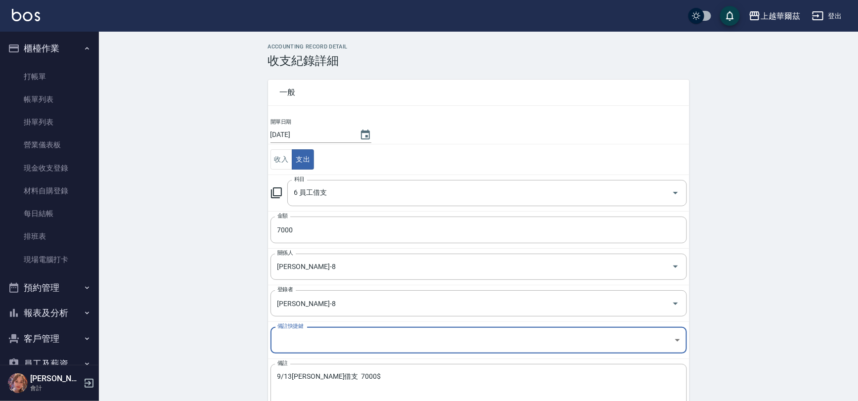
scroll to position [59, 0]
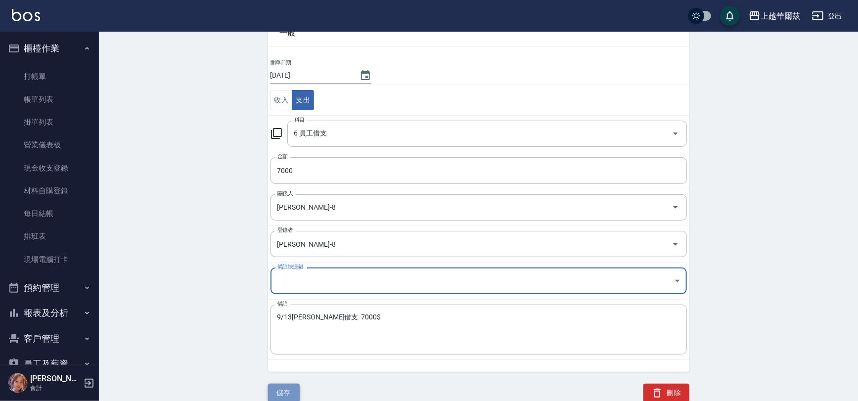
click at [283, 392] on button "儲存" at bounding box center [284, 393] width 32 height 18
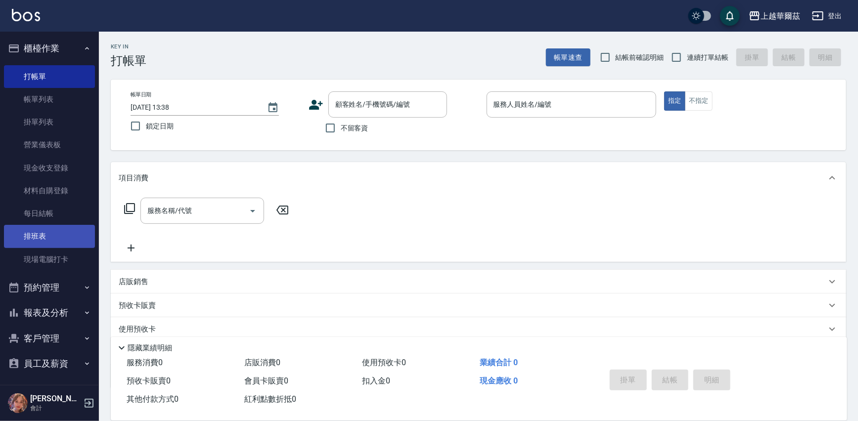
click at [70, 238] on link "排班表" at bounding box center [49, 236] width 91 height 23
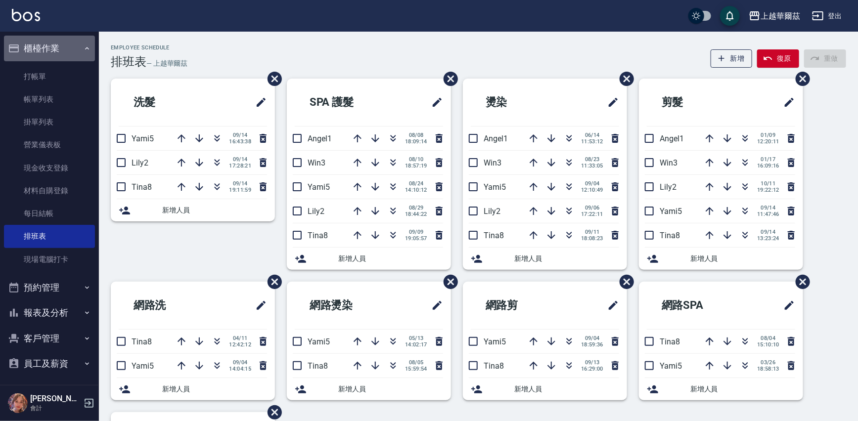
click at [59, 48] on button "櫃檯作業" at bounding box center [49, 49] width 91 height 26
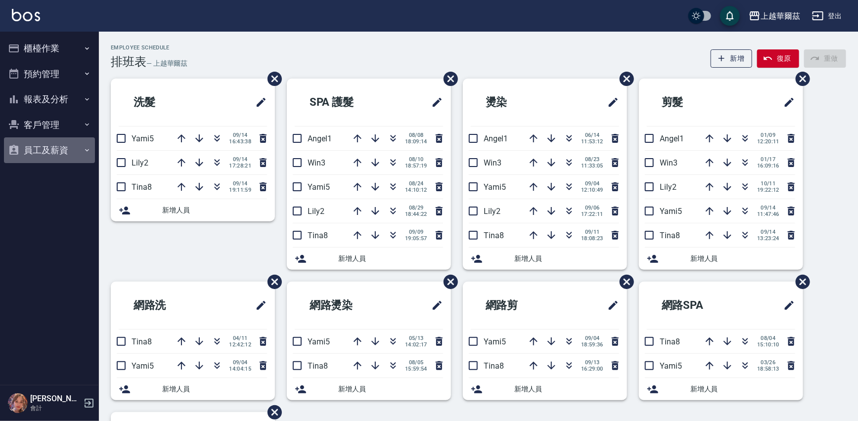
click at [48, 148] on button "員工及薪資" at bounding box center [49, 151] width 91 height 26
click at [50, 147] on button "員工及薪資" at bounding box center [49, 151] width 91 height 26
click at [53, 128] on button "客戶管理" at bounding box center [49, 125] width 91 height 26
click at [49, 156] on link "客戶列表" at bounding box center [49, 152] width 91 height 23
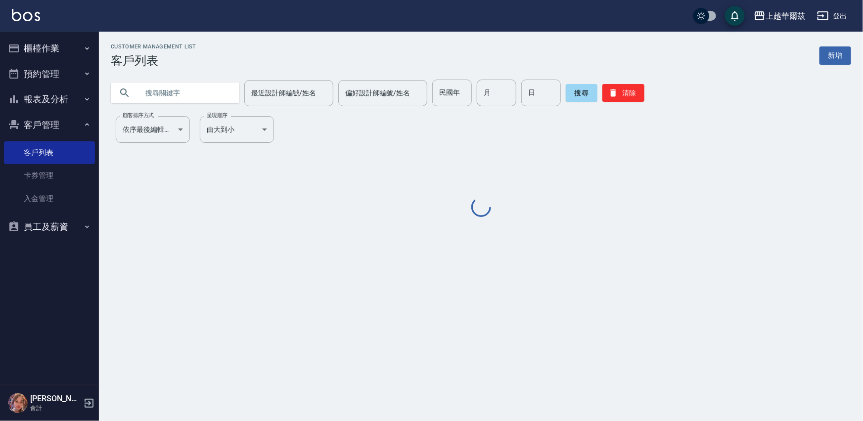
click at [156, 90] on input "text" at bounding box center [185, 93] width 93 height 27
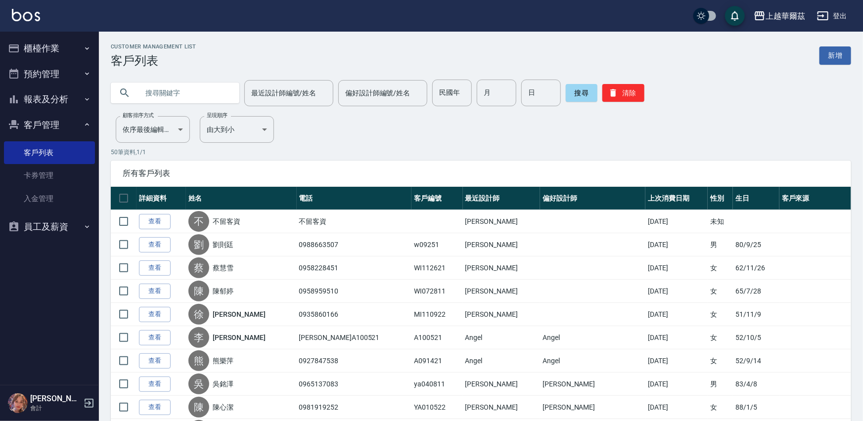
click at [156, 92] on input "text" at bounding box center [185, 93] width 93 height 27
type input "無"
type input "五"
type input "吳心華"
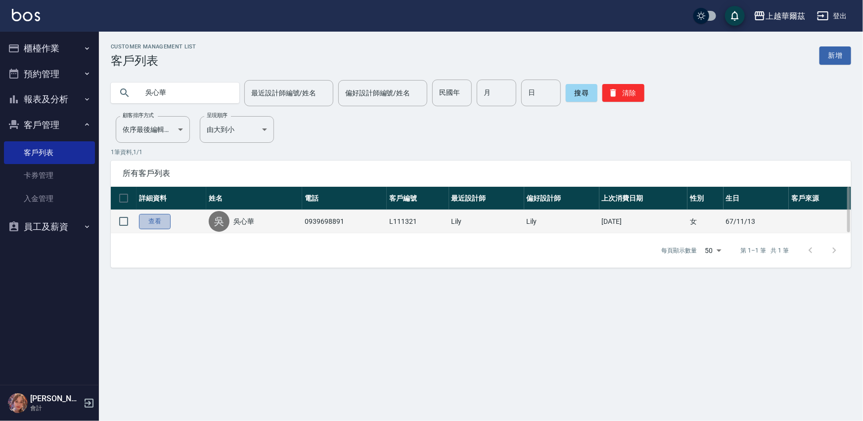
click at [158, 221] on link "查看" at bounding box center [155, 221] width 32 height 15
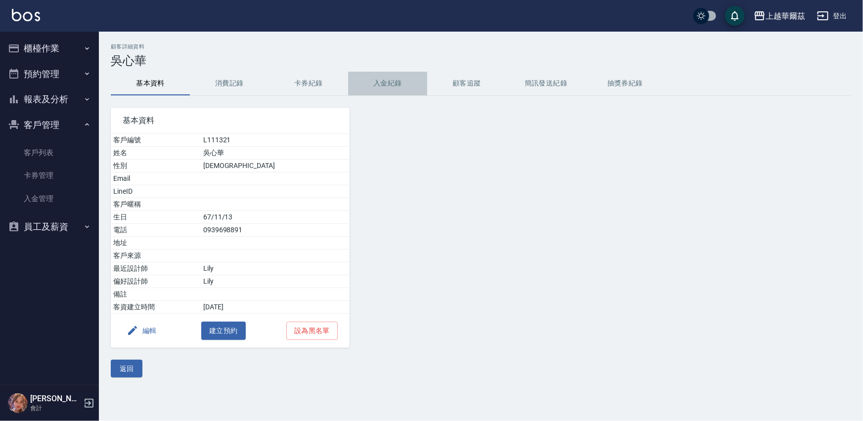
click at [396, 84] on button "入金紀錄" at bounding box center [387, 84] width 79 height 24
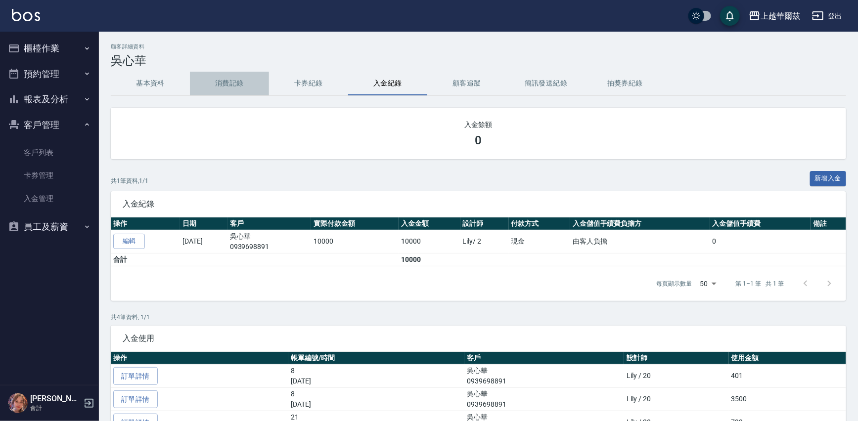
click at [238, 81] on button "消費記錄" at bounding box center [229, 84] width 79 height 24
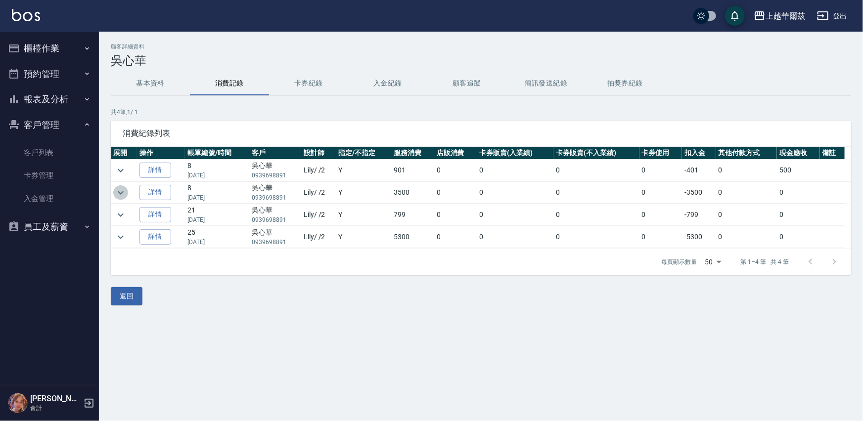
click at [122, 189] on icon "expand row" at bounding box center [121, 193] width 12 height 12
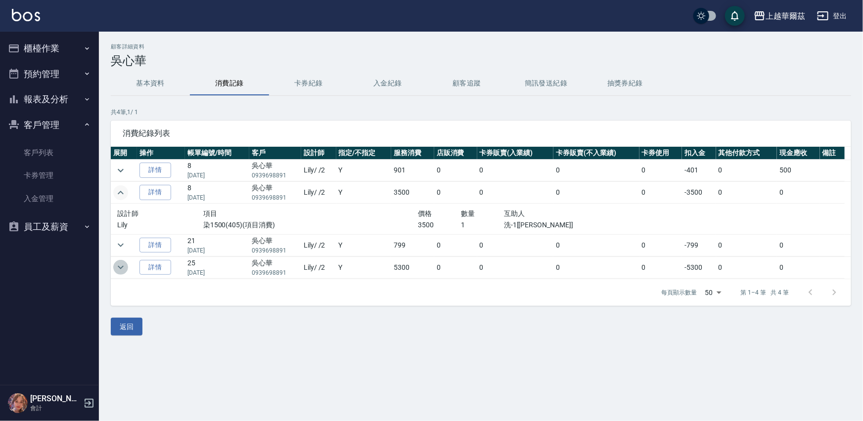
click at [118, 267] on icon "expand row" at bounding box center [121, 268] width 12 height 12
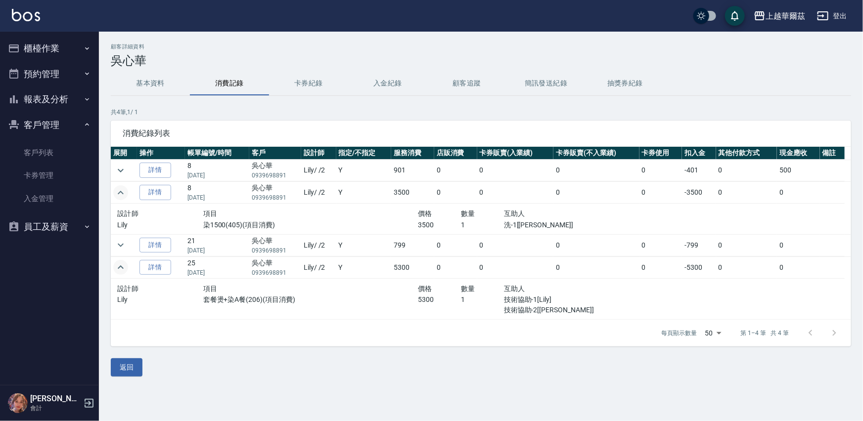
click at [152, 81] on button "基本資料" at bounding box center [150, 84] width 79 height 24
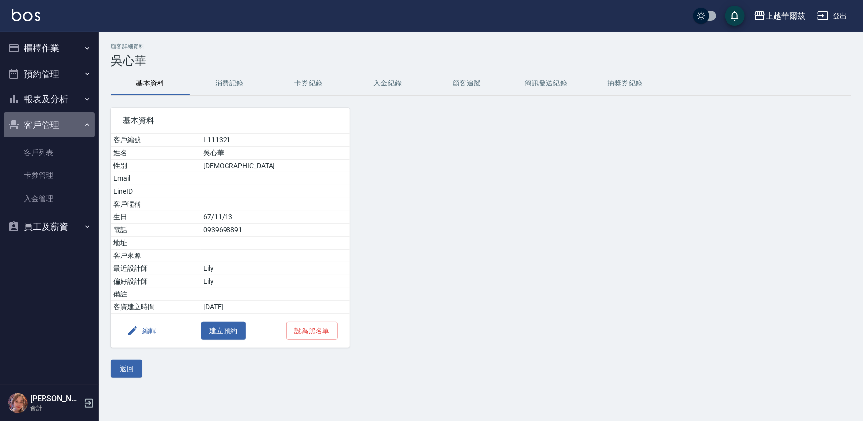
click at [56, 120] on button "客戶管理" at bounding box center [49, 125] width 91 height 26
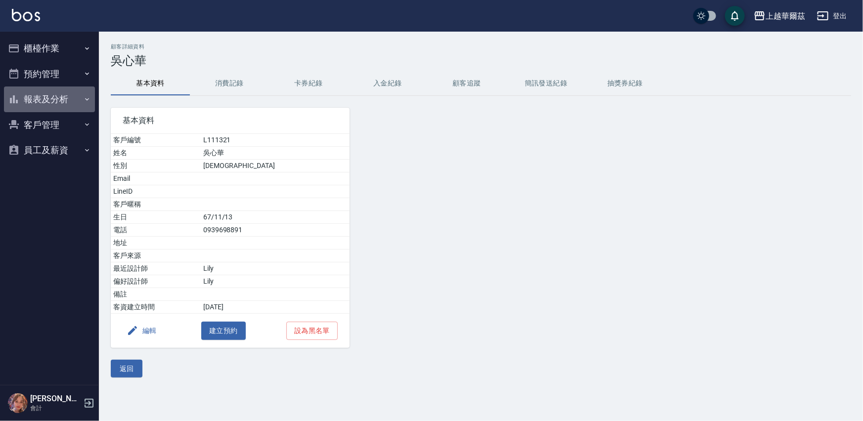
click at [68, 99] on button "報表及分析" at bounding box center [49, 100] width 91 height 26
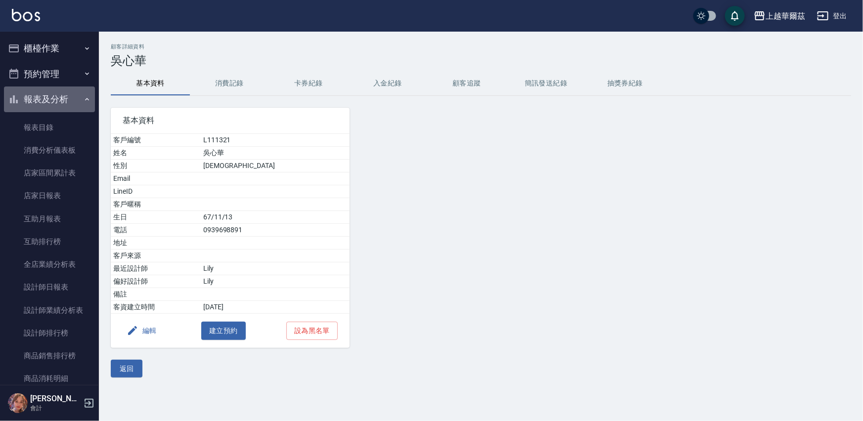
click at [73, 98] on button "報表及分析" at bounding box center [49, 100] width 91 height 26
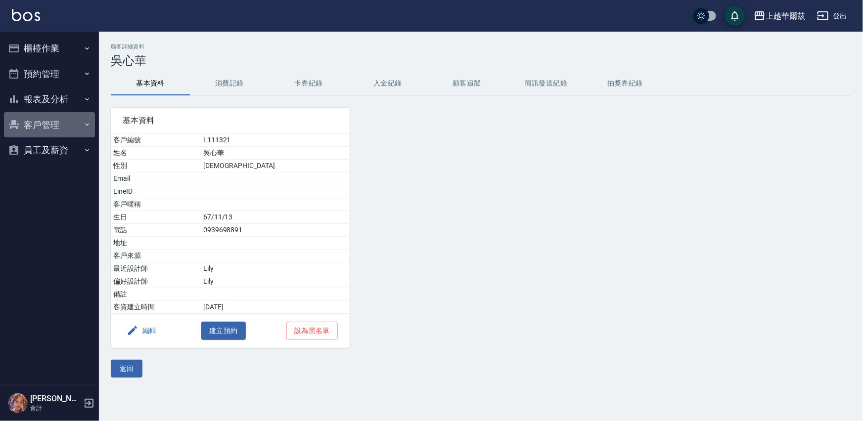
click at [46, 123] on button "客戶管理" at bounding box center [49, 125] width 91 height 26
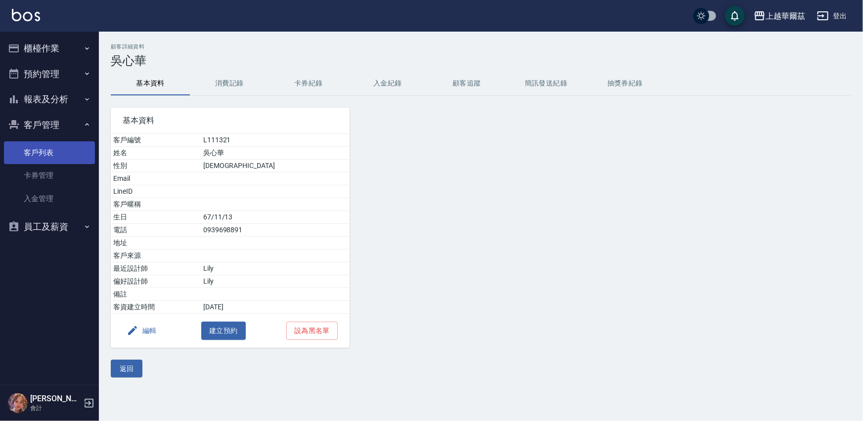
click at [34, 151] on link "客戶列表" at bounding box center [49, 152] width 91 height 23
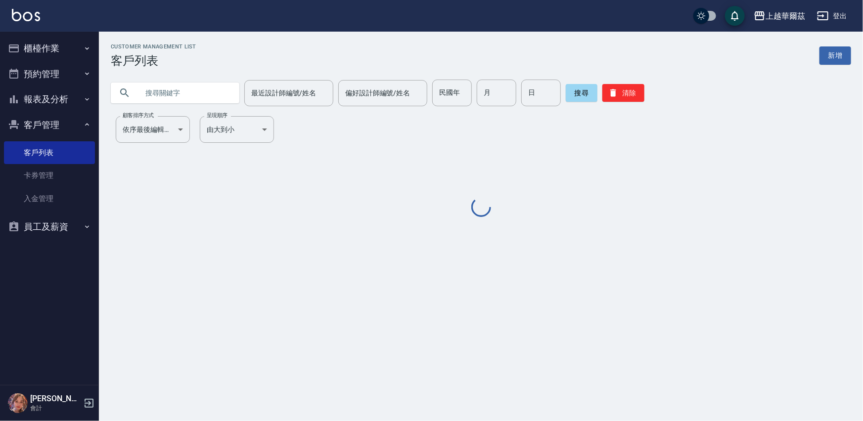
click at [163, 91] on input "text" at bounding box center [185, 93] width 93 height 27
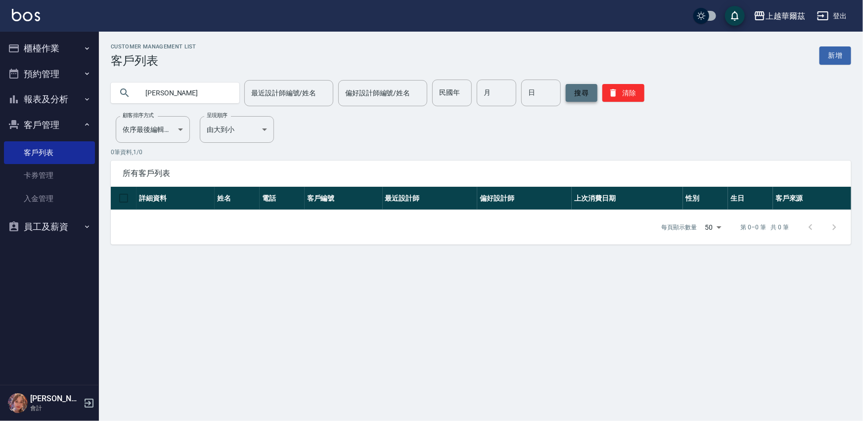
click at [588, 97] on button "搜尋" at bounding box center [582, 93] width 32 height 18
click at [183, 92] on input "[PERSON_NAME]" at bounding box center [185, 93] width 93 height 27
type input "[PERSON_NAME]"
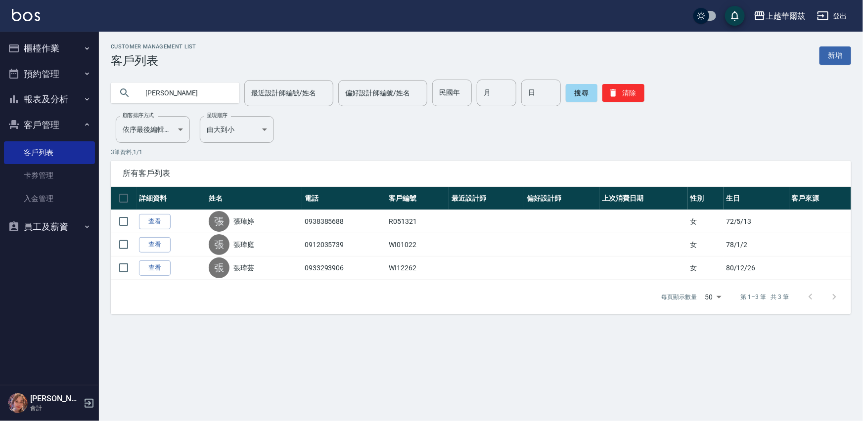
click at [33, 47] on button "櫃檯作業" at bounding box center [49, 49] width 91 height 26
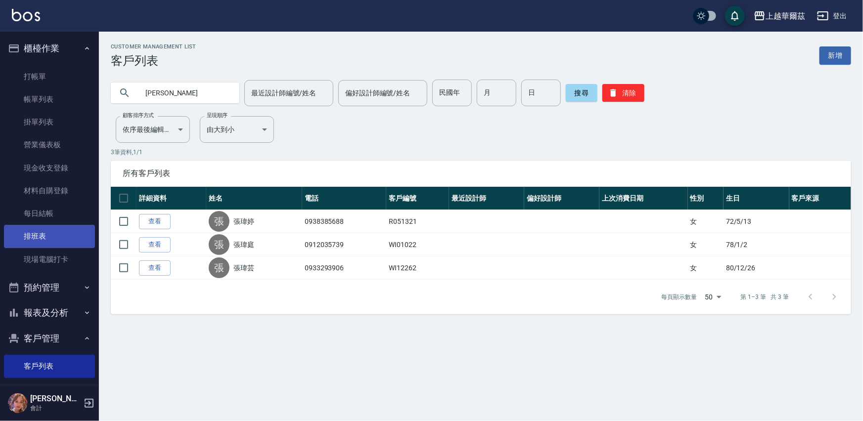
click at [39, 238] on link "排班表" at bounding box center [49, 236] width 91 height 23
